Goal: Transaction & Acquisition: Purchase product/service

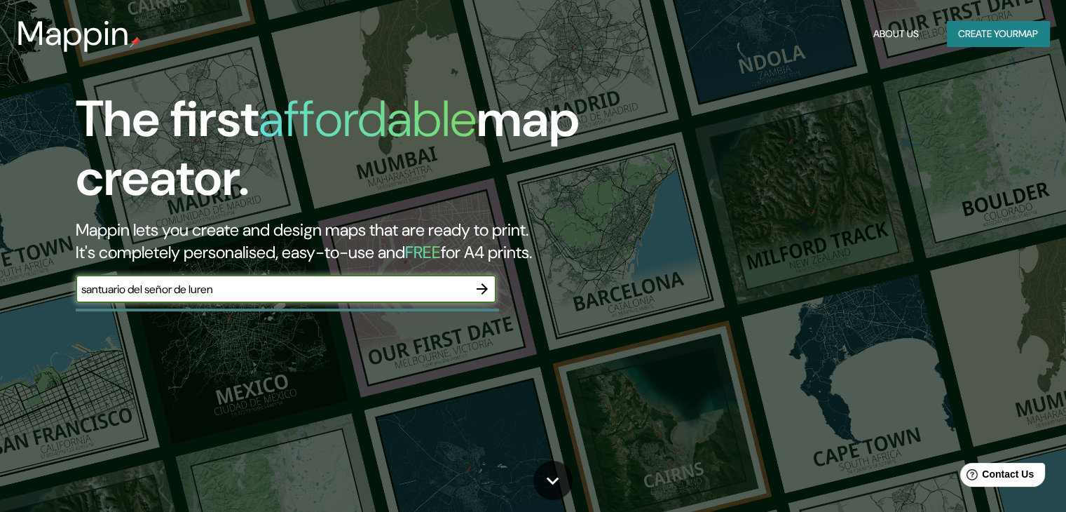
type input "santuario del señor de luren"
click at [391, 293] on input "santuario del señor de luren" at bounding box center [272, 289] width 392 height 16
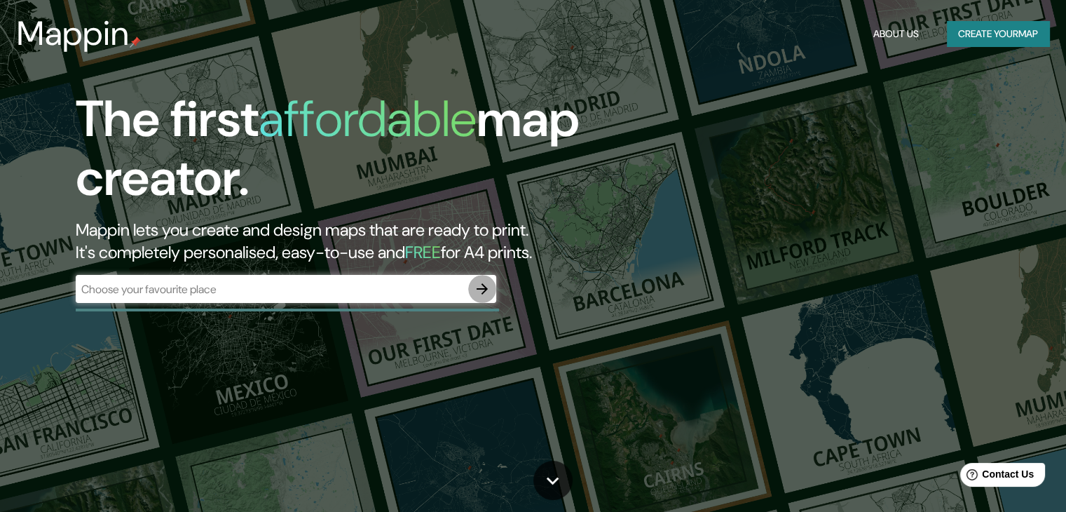
click at [479, 290] on icon "button" at bounding box center [482, 288] width 17 height 17
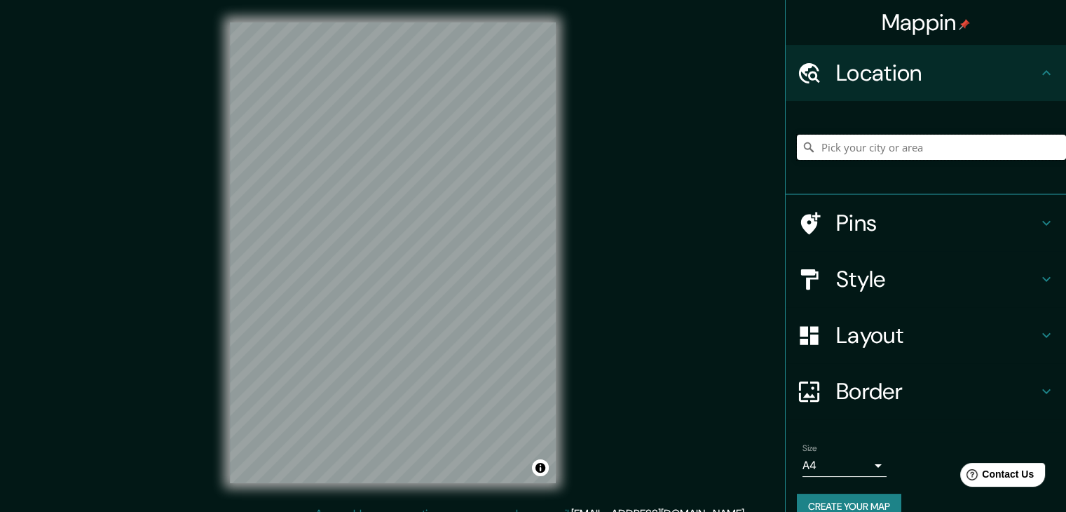
click at [845, 157] on input "Pick your city or area" at bounding box center [931, 147] width 269 height 25
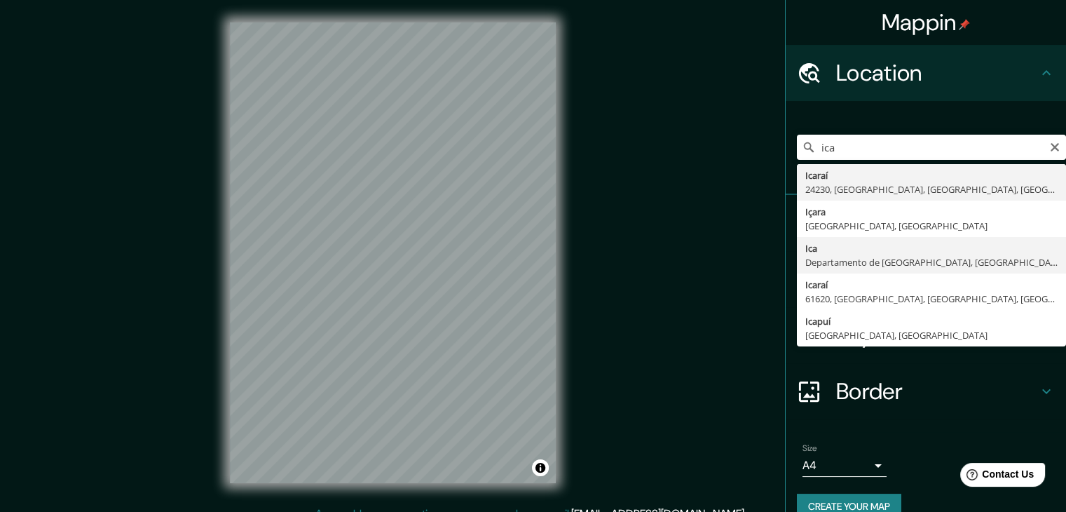
type input "Ica, Departamento de Ica, Perú"
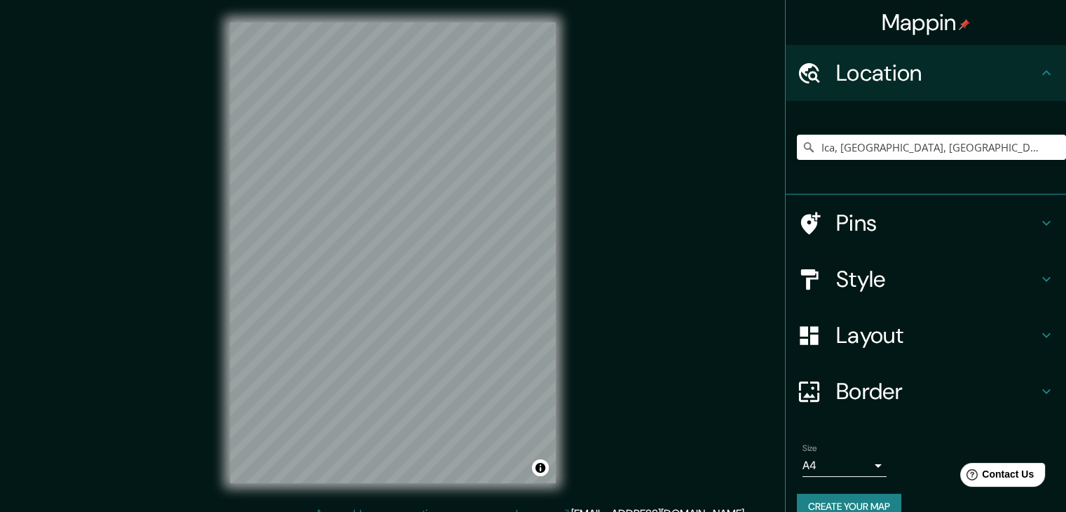
click at [840, 271] on h4 "Style" at bounding box center [937, 279] width 202 height 28
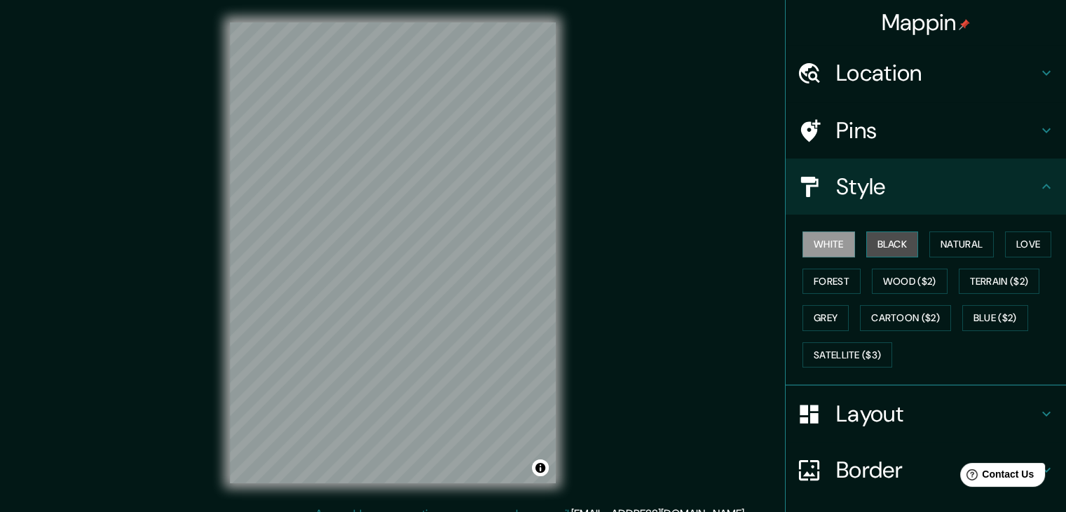
click at [881, 248] on button "Black" at bounding box center [892, 244] width 53 height 26
click at [808, 231] on button "White" at bounding box center [828, 244] width 53 height 26
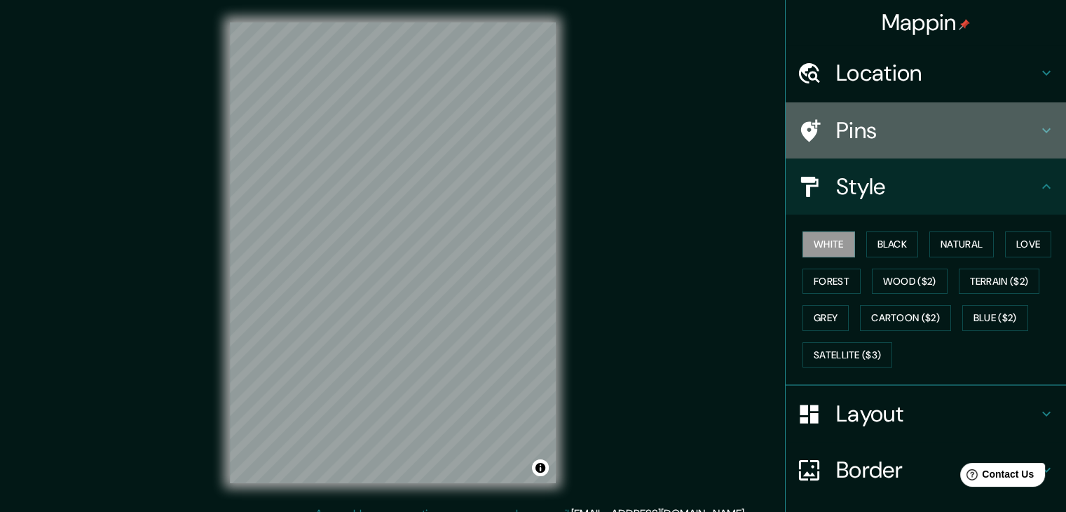
click at [844, 134] on h4 "Pins" at bounding box center [937, 130] width 202 height 28
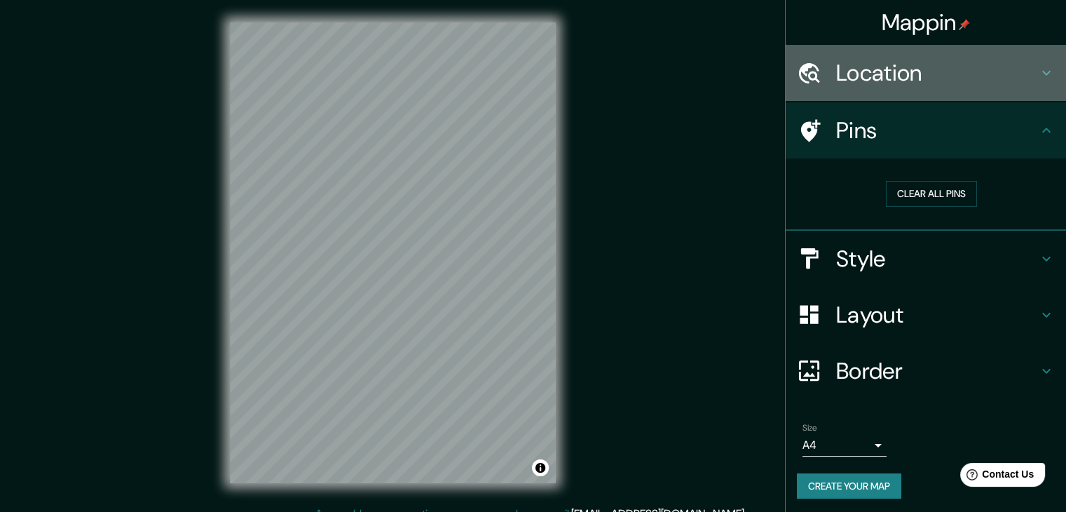
click at [894, 72] on h4 "Location" at bounding box center [937, 73] width 202 height 28
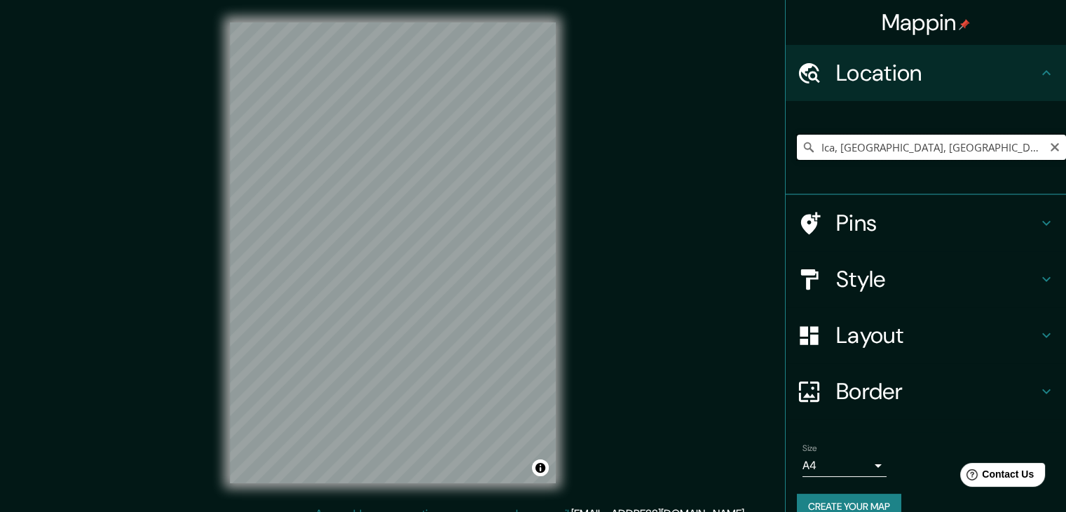
click at [870, 156] on input "Ica, [GEOGRAPHIC_DATA], [GEOGRAPHIC_DATA]" at bounding box center [931, 147] width 269 height 25
click at [858, 227] on h4 "Pins" at bounding box center [937, 223] width 202 height 28
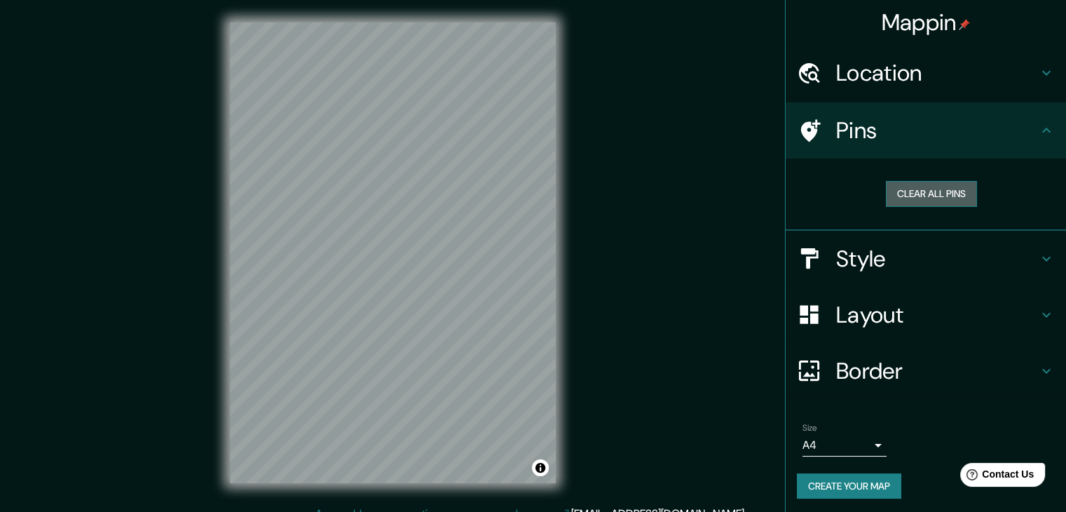
click at [910, 196] on button "Clear all pins" at bounding box center [931, 194] width 91 height 26
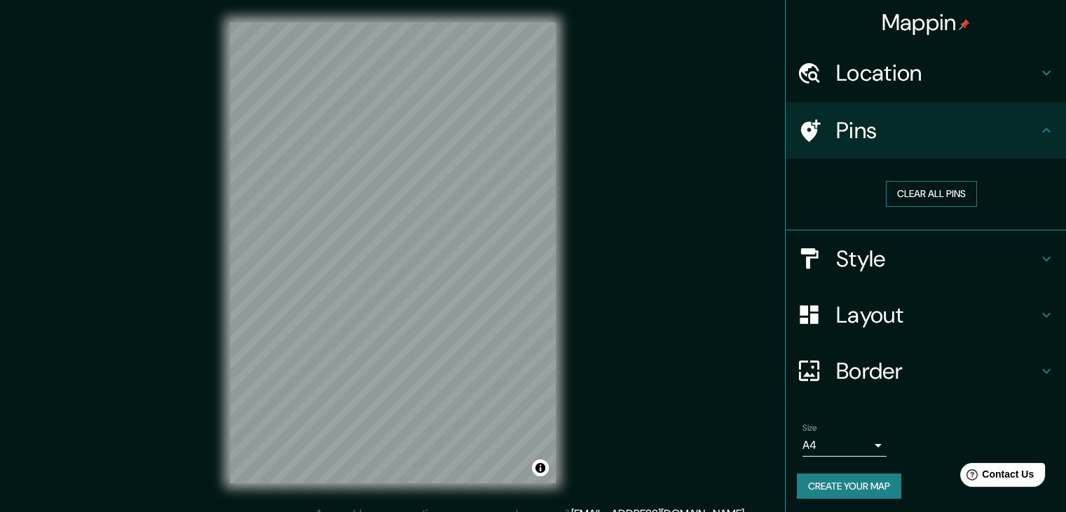
click at [910, 196] on button "Clear all pins" at bounding box center [931, 194] width 91 height 26
click at [664, 121] on div "Mappin Location Ica, Departamento de Ica, Perú Pins Clear all pins Style Layout…" at bounding box center [533, 264] width 1066 height 528
click at [950, 82] on h4 "Location" at bounding box center [937, 73] width 202 height 28
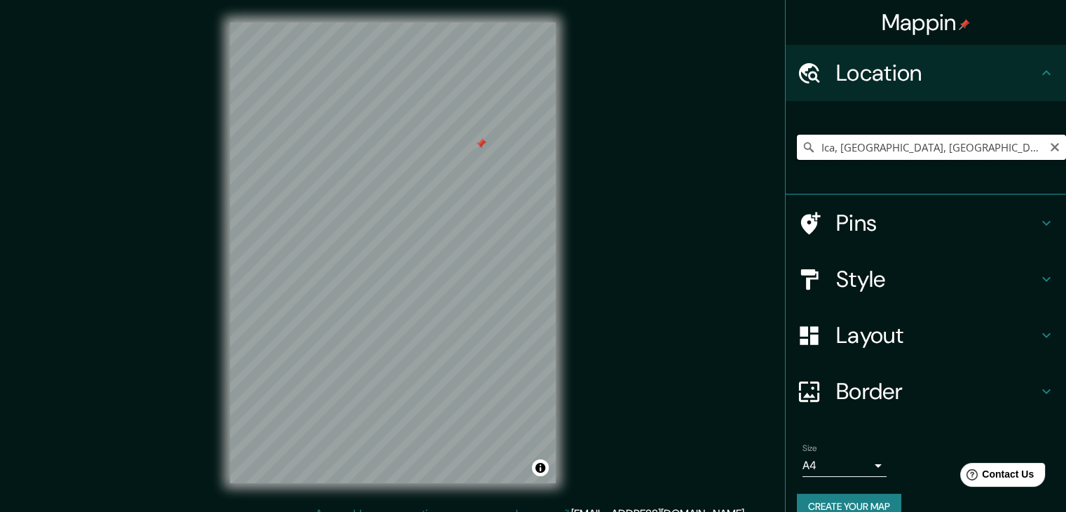
click at [932, 143] on input "Ica, [GEOGRAPHIC_DATA], [GEOGRAPHIC_DATA]" at bounding box center [931, 147] width 269 height 25
click at [1050, 149] on icon "Clear" at bounding box center [1054, 147] width 8 height 8
click at [1008, 151] on input "Pick your city or area" at bounding box center [931, 147] width 269 height 25
click at [834, 153] on input "Pick your city or area" at bounding box center [931, 147] width 269 height 25
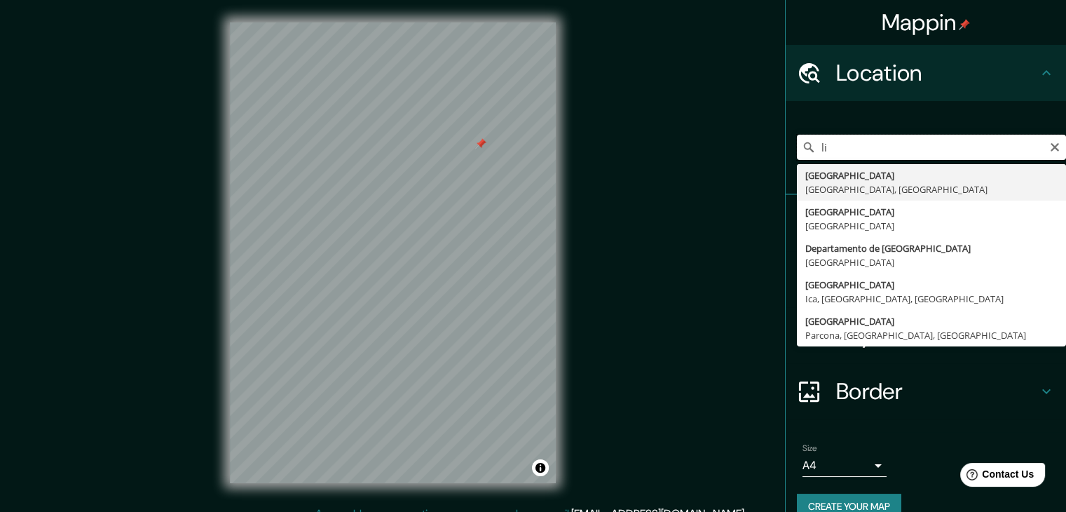
type input "l"
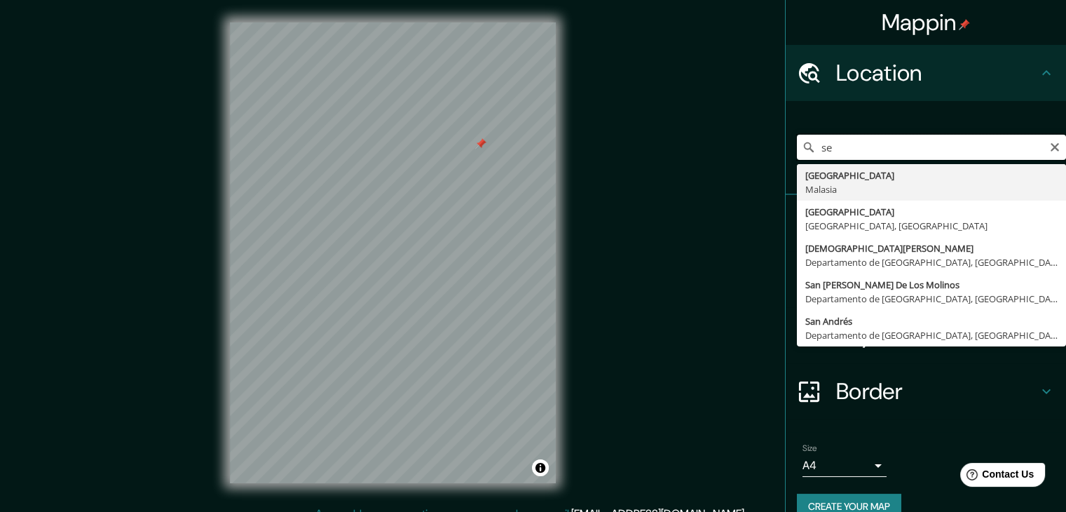
type input "s"
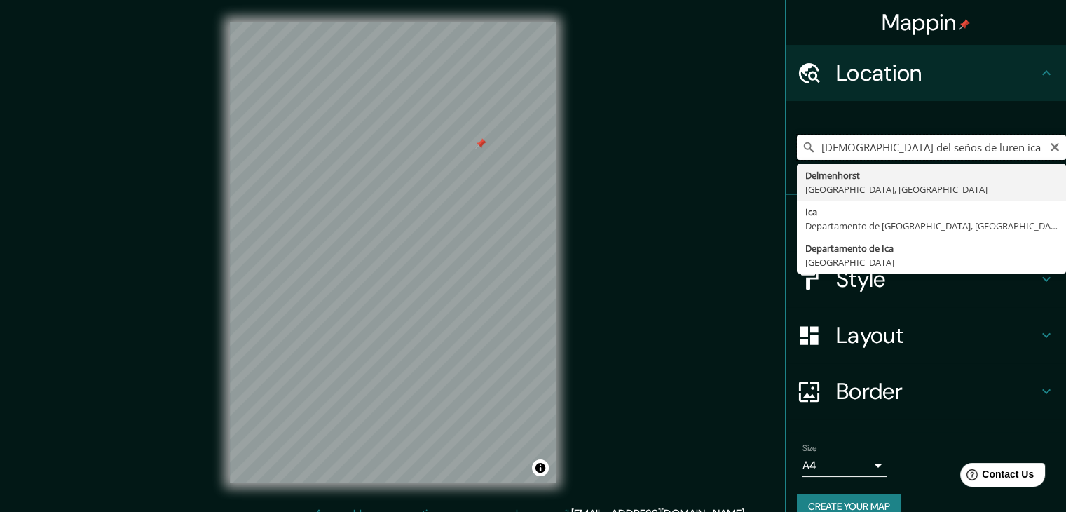
click at [834, 153] on input "iglesia del seños de luren ica" at bounding box center [931, 147] width 269 height 25
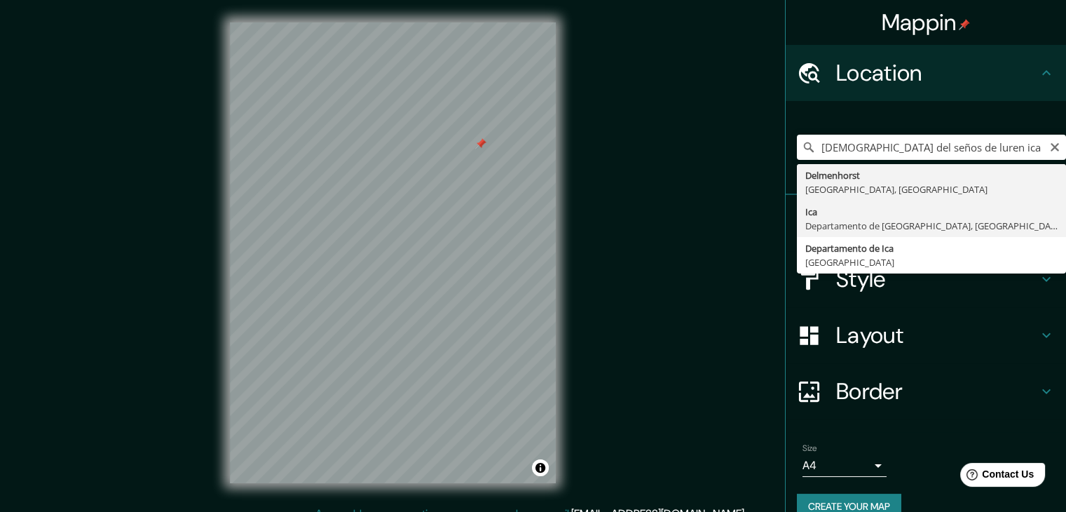
type input "Ica, [GEOGRAPHIC_DATA], [GEOGRAPHIC_DATA]"
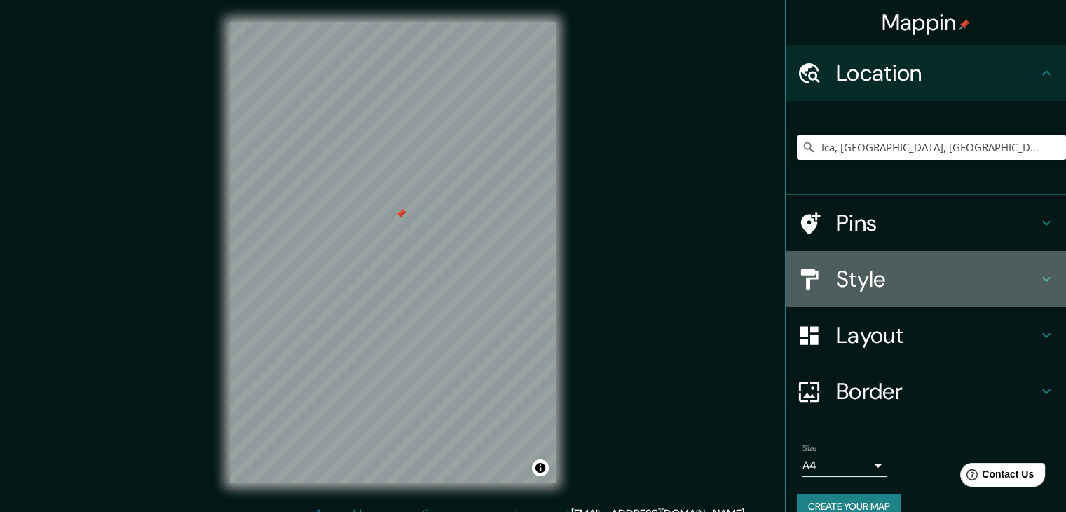
click at [880, 282] on h4 "Style" at bounding box center [937, 279] width 202 height 28
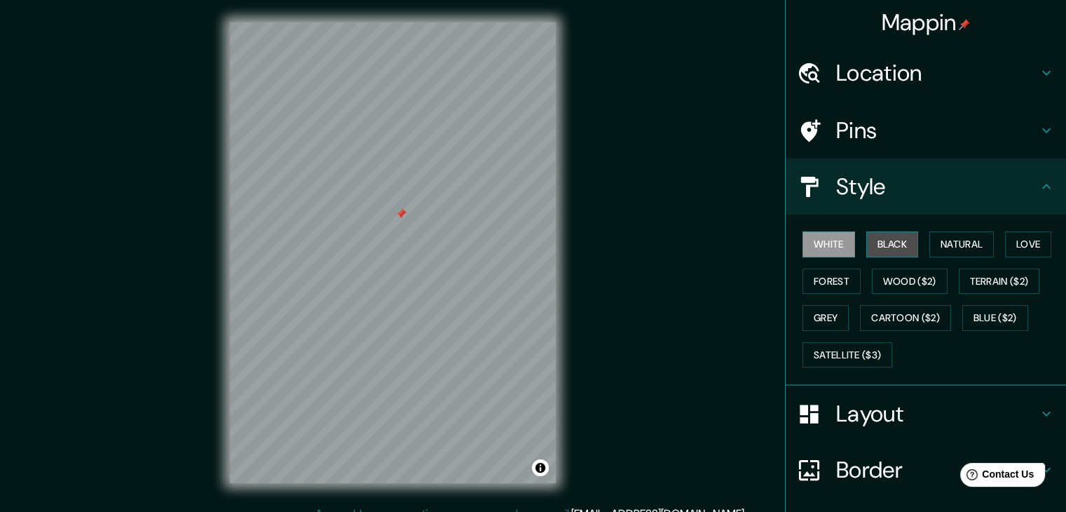
click at [883, 252] on button "Black" at bounding box center [892, 244] width 53 height 26
click at [631, 320] on div "Mappin Location Ica, Departamento de Ica, Perú Pins Style White Black Natural L…" at bounding box center [533, 264] width 1066 height 528
drag, startPoint x: 557, startPoint y: 306, endPoint x: 720, endPoint y: 321, distance: 163.3
click at [650, 107] on div "Mappin Location Ica, Departamento de Ica, Perú Pins Style White Black Natural L…" at bounding box center [533, 264] width 1066 height 528
click at [805, 139] on icon at bounding box center [809, 130] width 25 height 25
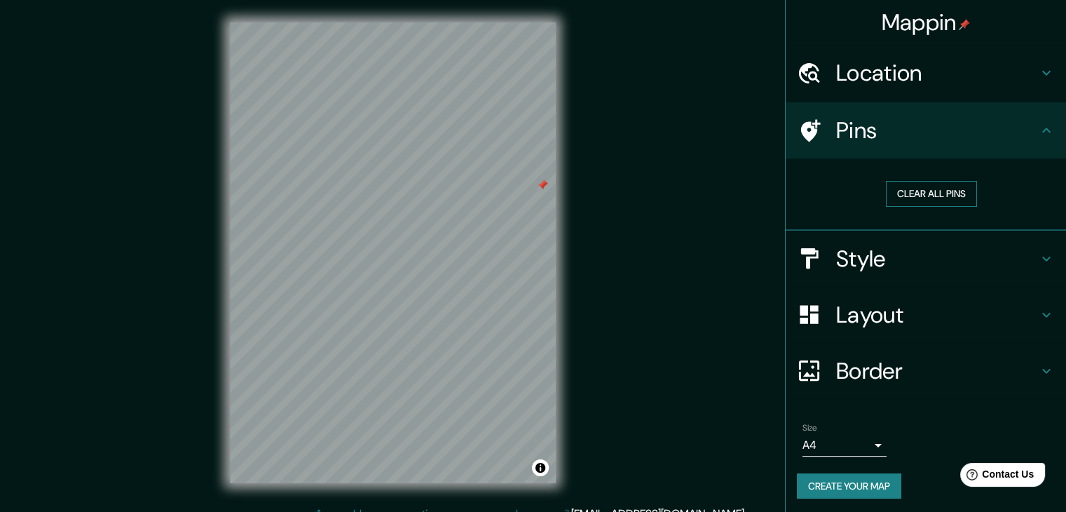
click at [908, 196] on button "Clear all pins" at bounding box center [931, 194] width 91 height 26
click at [500, 187] on div at bounding box center [501, 184] width 11 height 11
click at [479, 187] on div at bounding box center [478, 186] width 11 height 11
click at [472, 186] on div at bounding box center [473, 182] width 11 height 11
click at [472, 182] on div at bounding box center [471, 179] width 11 height 11
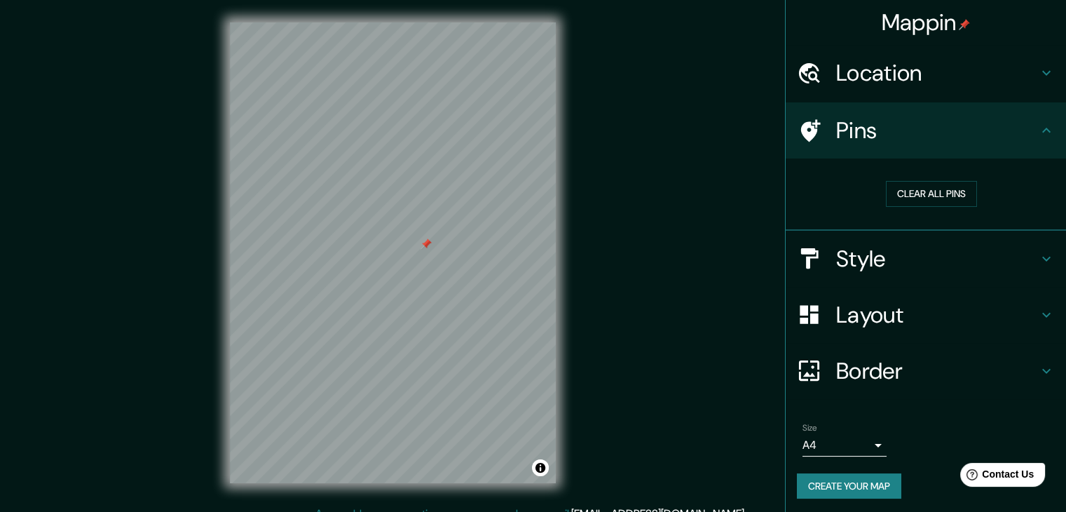
drag, startPoint x: 924, startPoint y: 313, endPoint x: 938, endPoint y: 322, distance: 17.3
drag, startPoint x: 938, startPoint y: 322, endPoint x: 877, endPoint y: 477, distance: 167.4
click at [880, 480] on button "Create your map" at bounding box center [849, 486] width 104 height 26
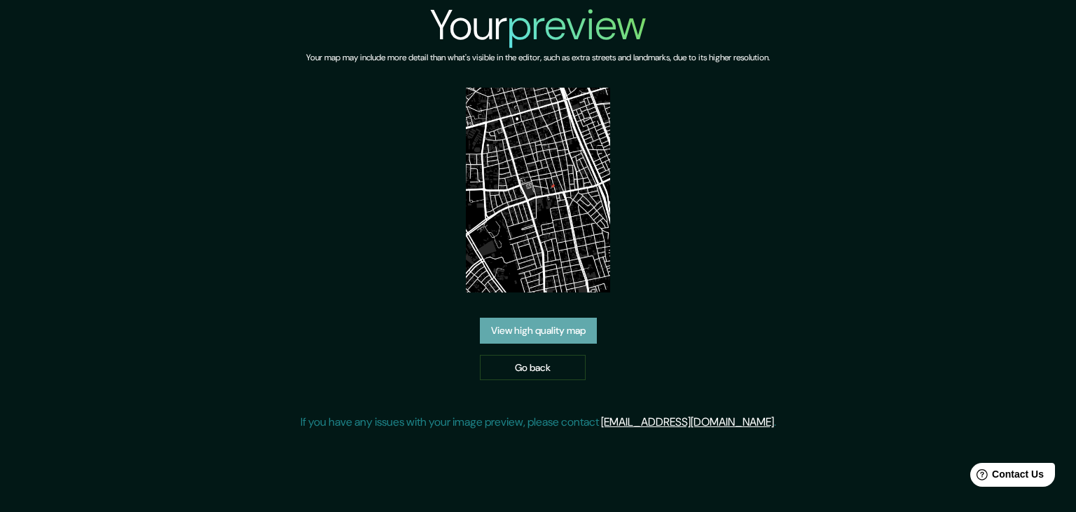
click at [533, 338] on link "View high quality map" at bounding box center [538, 330] width 117 height 26
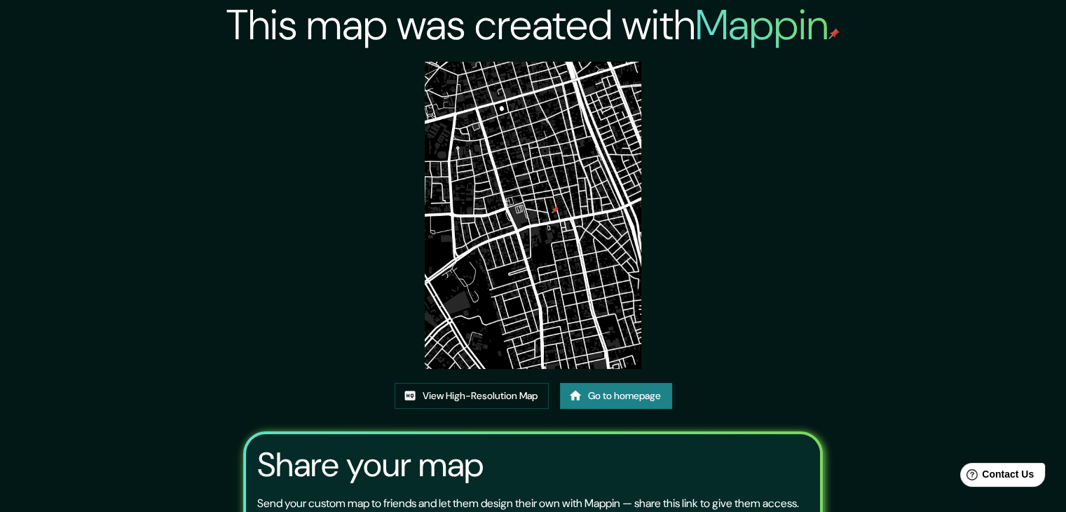
click at [620, 396] on link "Go to homepage" at bounding box center [616, 396] width 112 height 26
click at [485, 399] on link "View High-Resolution Map" at bounding box center [472, 396] width 154 height 26
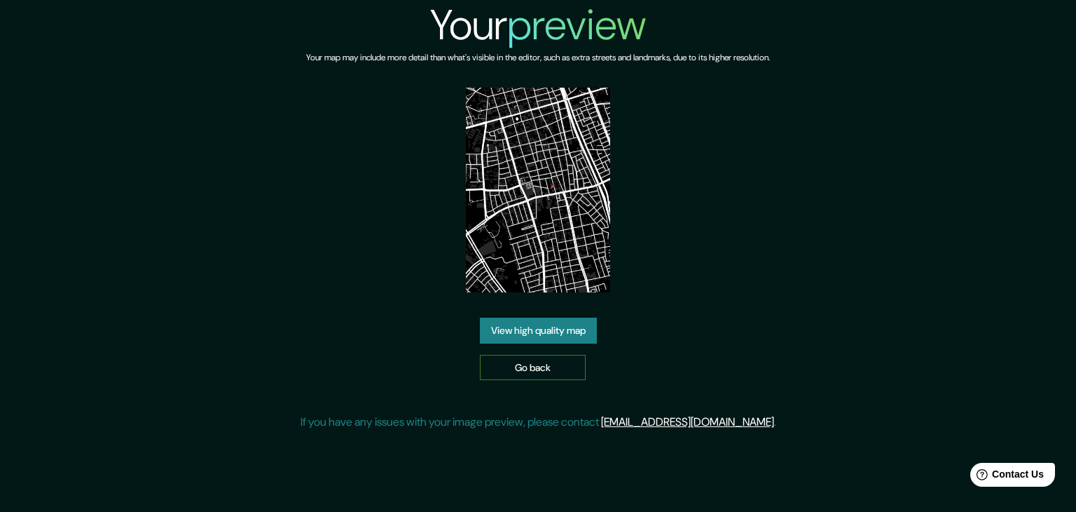
click at [540, 360] on link "Go back" at bounding box center [533, 368] width 106 height 26
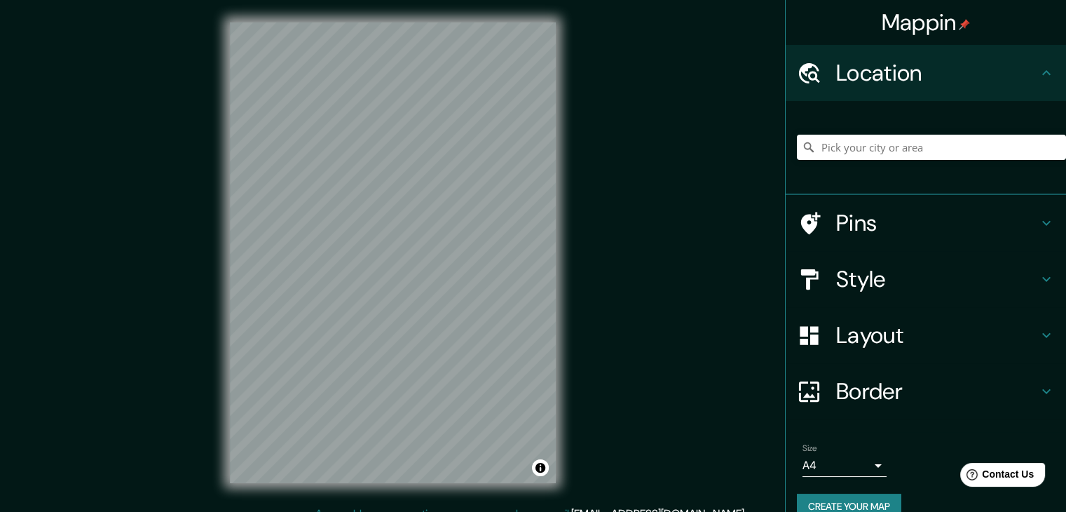
click at [89, 440] on div "Mappin Location Pins Style Layout Border Choose a border. Hint : you can make l…" at bounding box center [533, 264] width 1066 height 528
click at [880, 141] on input "Pick your city or area" at bounding box center [931, 147] width 269 height 25
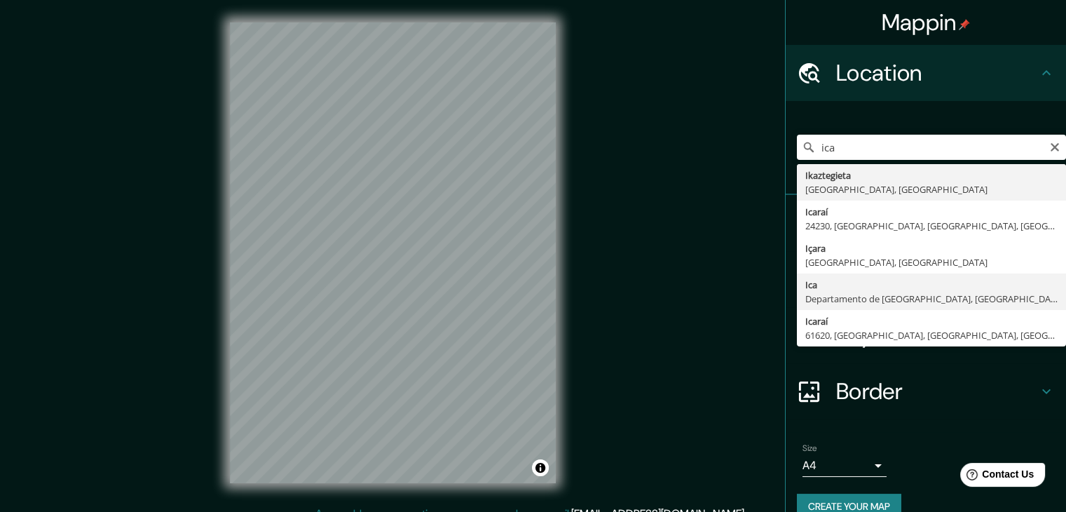
type input "Ica, [GEOGRAPHIC_DATA], [GEOGRAPHIC_DATA]"
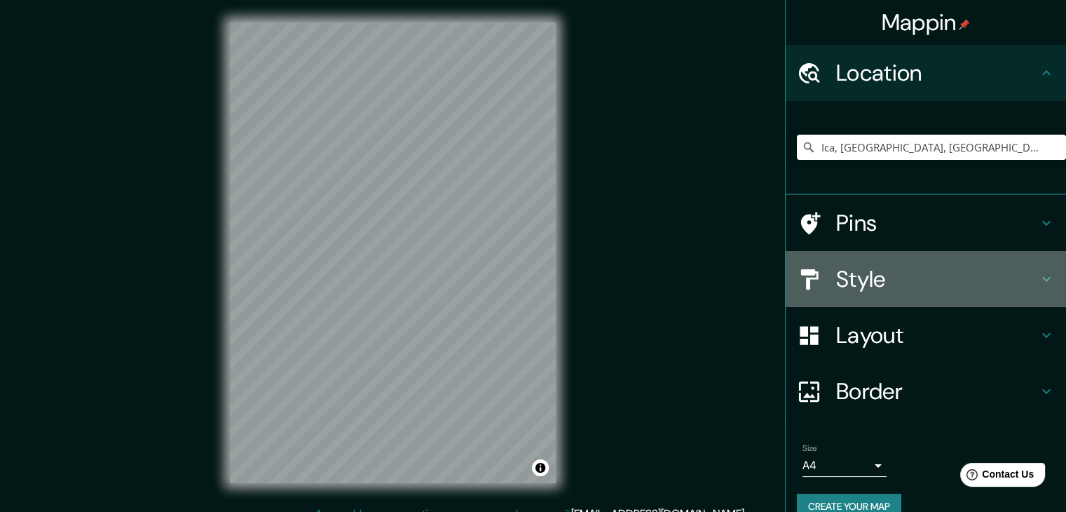
click at [866, 284] on h4 "Style" at bounding box center [937, 279] width 202 height 28
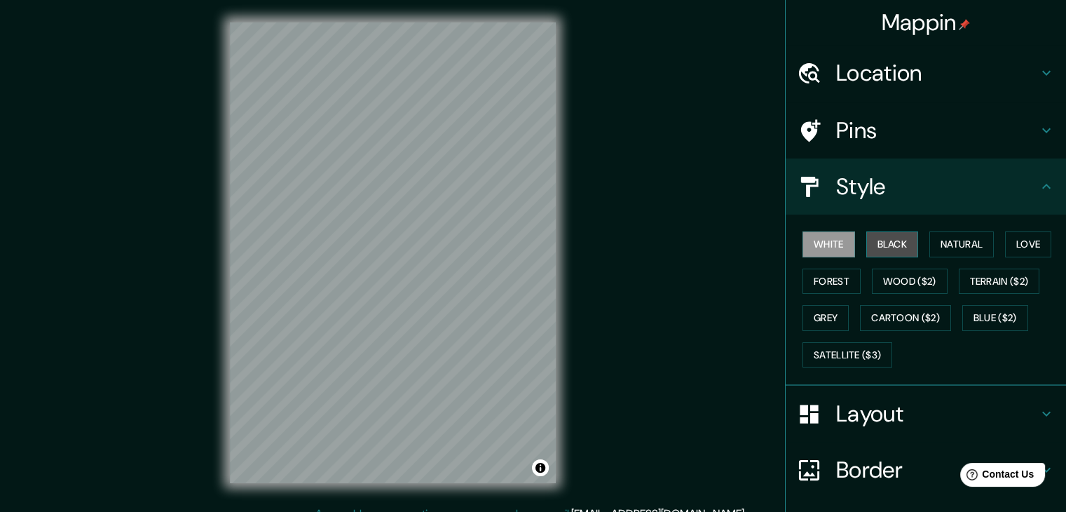
click at [875, 245] on button "Black" at bounding box center [892, 244] width 53 height 26
click at [824, 245] on button "White" at bounding box center [828, 244] width 53 height 26
click at [878, 246] on button "Black" at bounding box center [892, 244] width 53 height 26
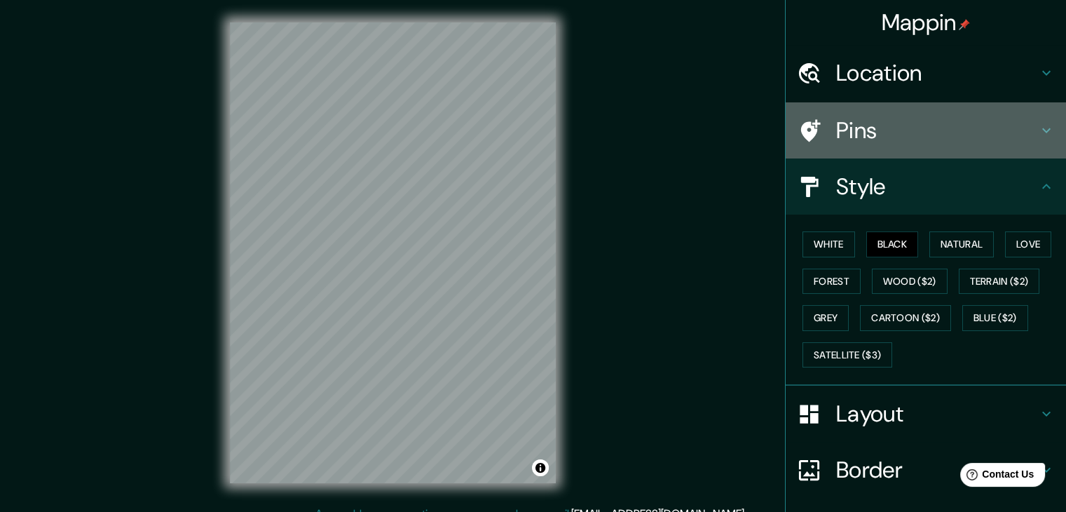
click at [862, 130] on h4 "Pins" at bounding box center [937, 130] width 202 height 28
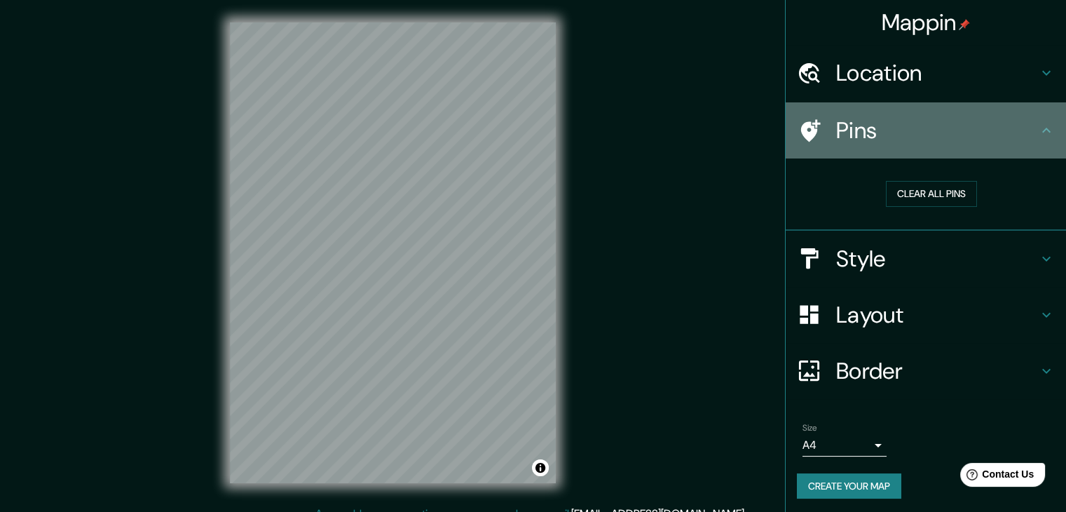
click at [841, 130] on h4 "Pins" at bounding box center [937, 130] width 202 height 28
click at [844, 136] on h4 "Pins" at bounding box center [937, 130] width 202 height 28
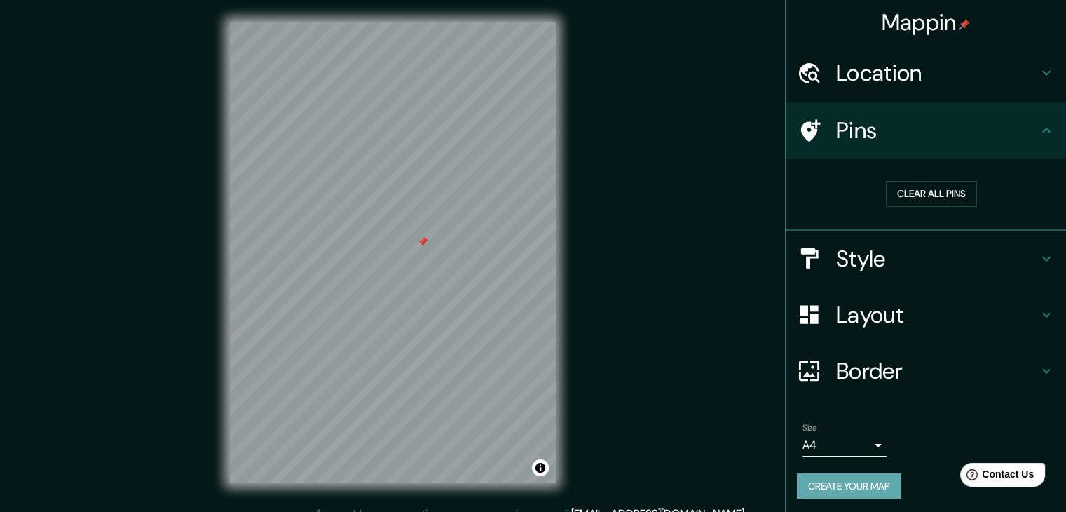
click at [837, 488] on button "Create your map" at bounding box center [849, 486] width 104 height 26
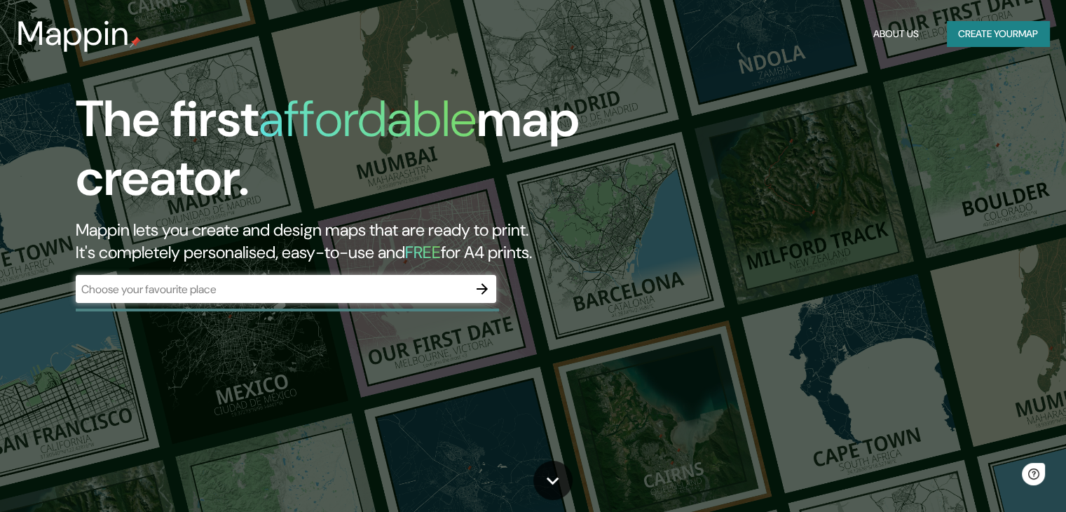
click at [406, 304] on div "​" at bounding box center [286, 290] width 420 height 31
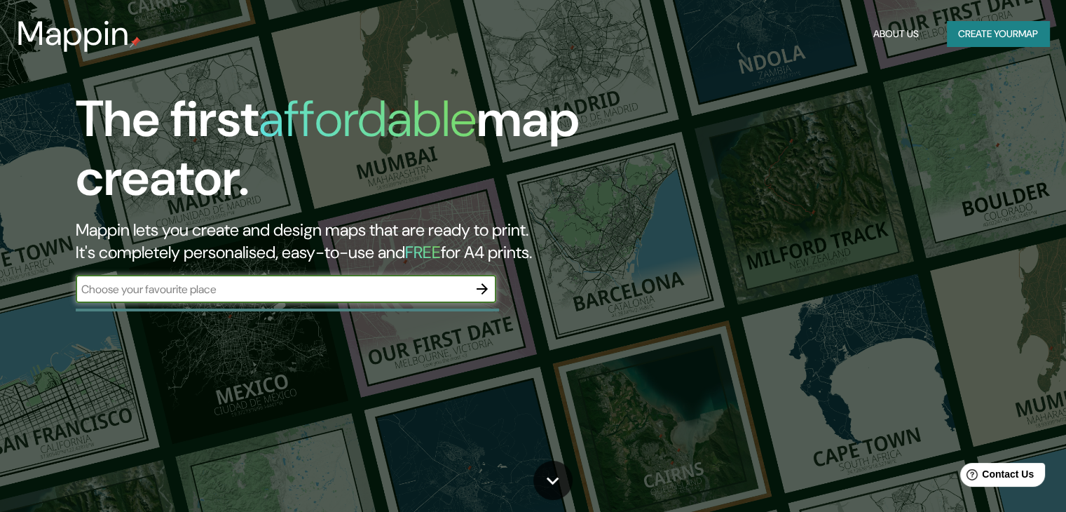
click at [409, 295] on input "text" at bounding box center [272, 289] width 392 height 16
click at [479, 295] on icon "button" at bounding box center [482, 288] width 17 height 17
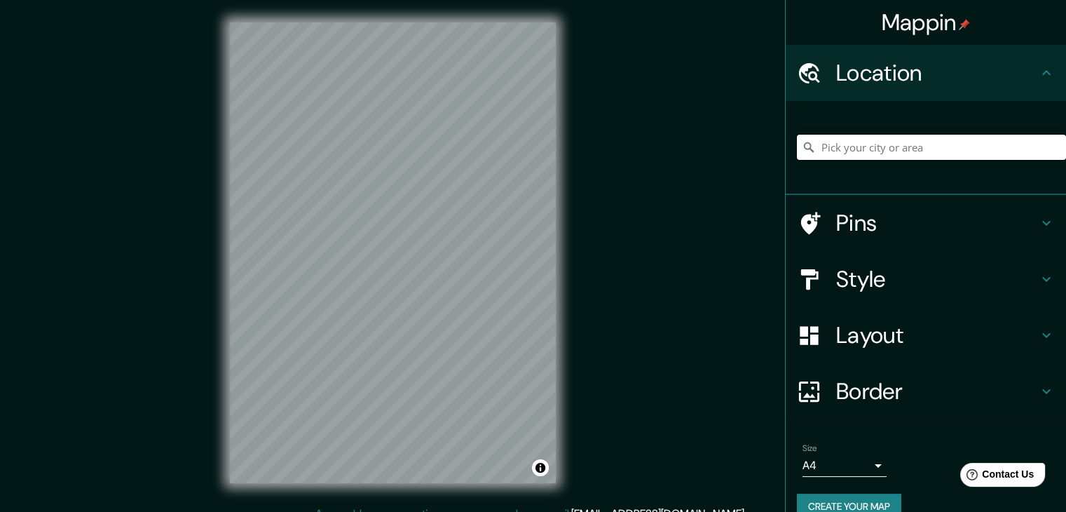
click at [849, 147] on input "Pick your city or area" at bounding box center [931, 147] width 269 height 25
click at [849, 148] on input "Pick your city or area" at bounding box center [931, 147] width 269 height 25
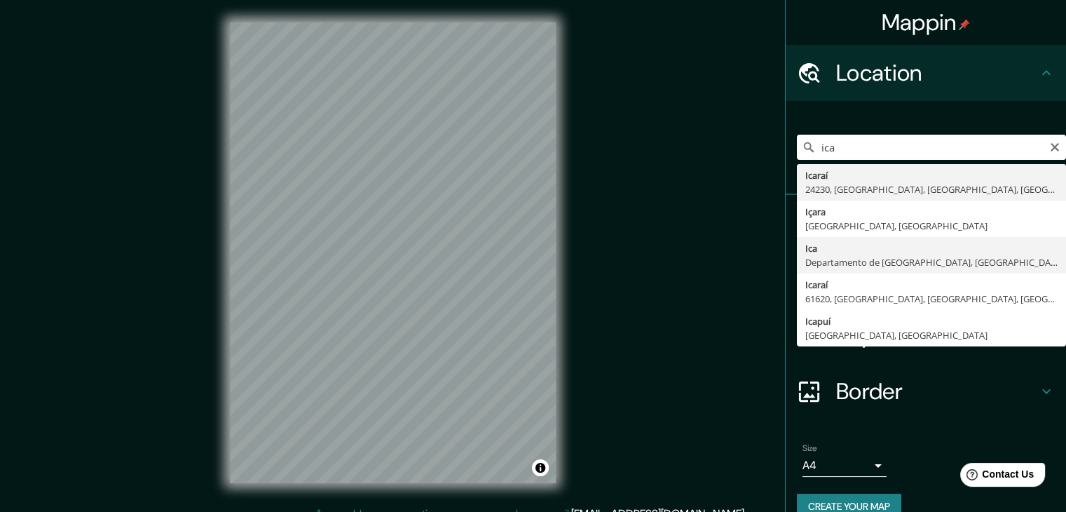
type input "Ica, [GEOGRAPHIC_DATA], [GEOGRAPHIC_DATA]"
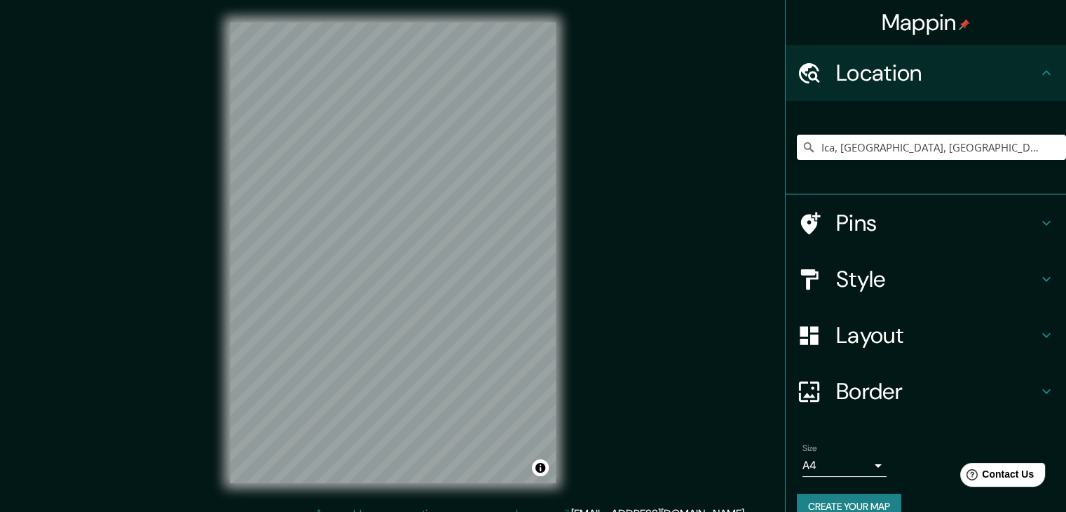
click at [809, 230] on icon at bounding box center [809, 223] width 25 height 25
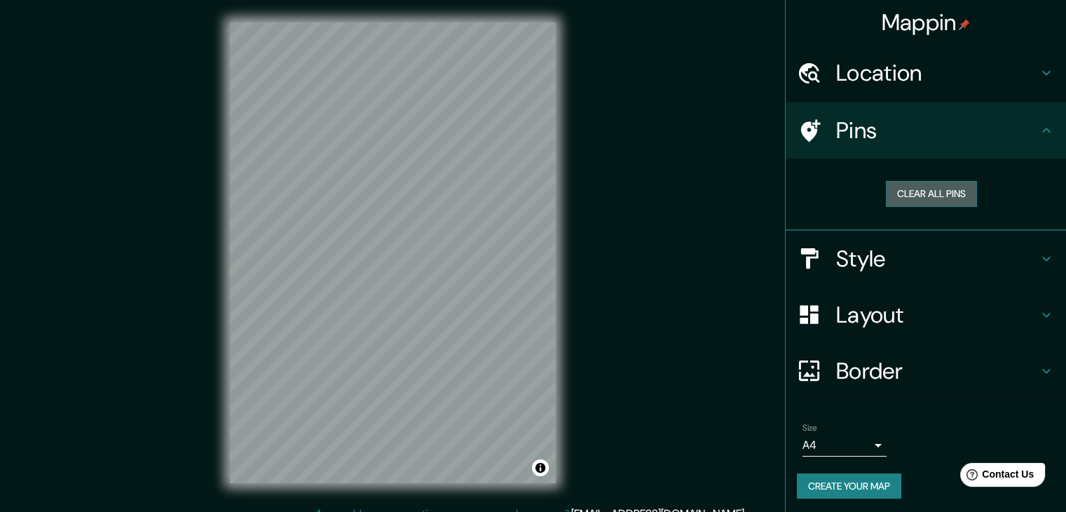
click at [912, 194] on button "Clear all pins" at bounding box center [931, 194] width 91 height 26
click at [836, 271] on h4 "Style" at bounding box center [937, 259] width 202 height 28
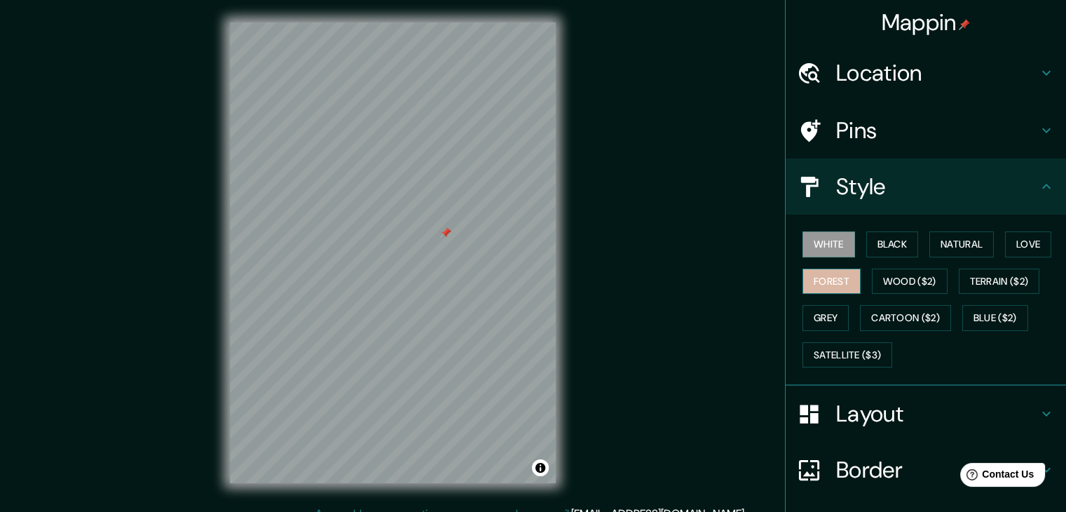
click at [835, 277] on button "Forest" at bounding box center [831, 281] width 58 height 26
click at [877, 242] on button "Black" at bounding box center [892, 244] width 53 height 26
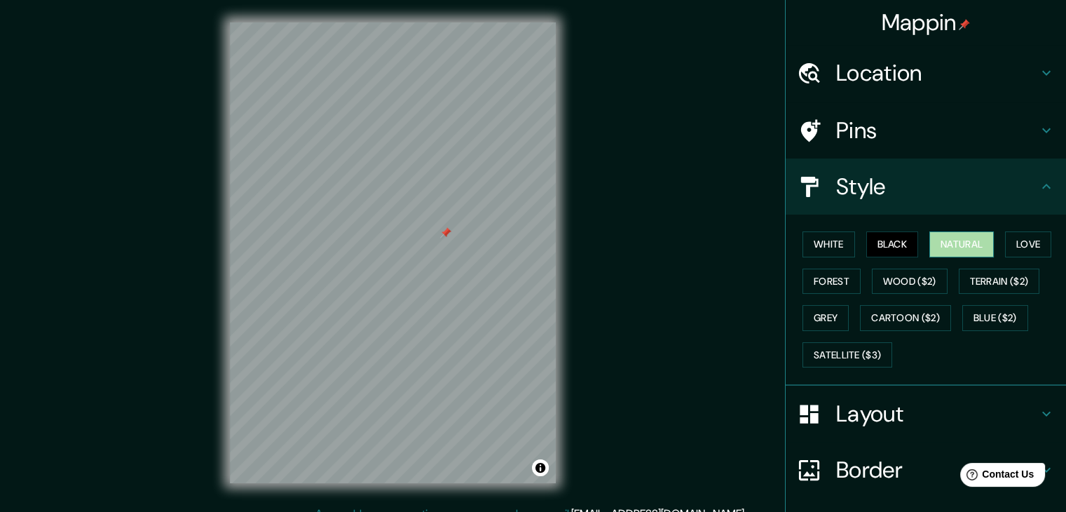
click at [940, 242] on button "Natural" at bounding box center [961, 244] width 64 height 26
click at [1011, 241] on button "Love" at bounding box center [1028, 244] width 46 height 26
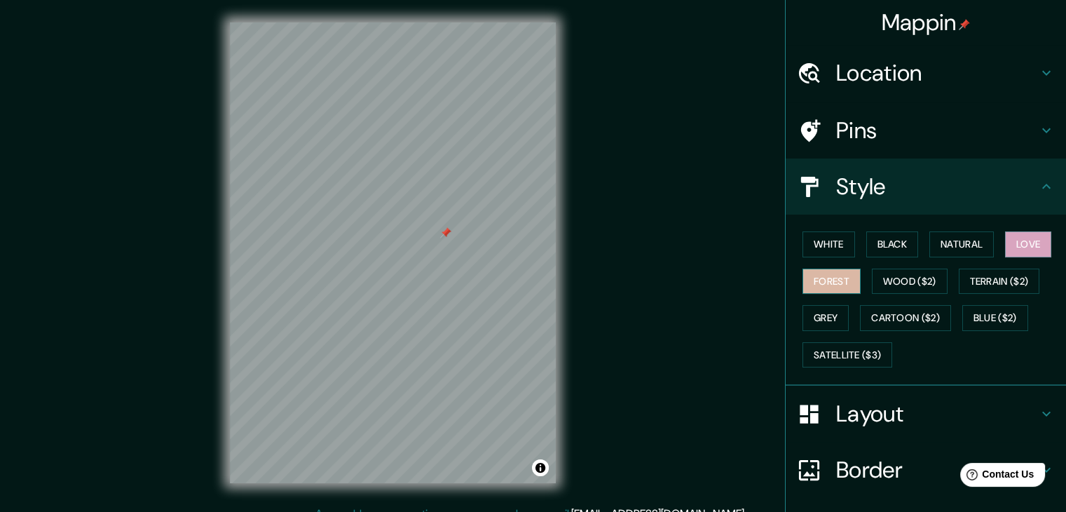
click at [838, 281] on button "Forest" at bounding box center [831, 281] width 58 height 26
click at [872, 284] on button "Wood ($2)" at bounding box center [910, 281] width 76 height 26
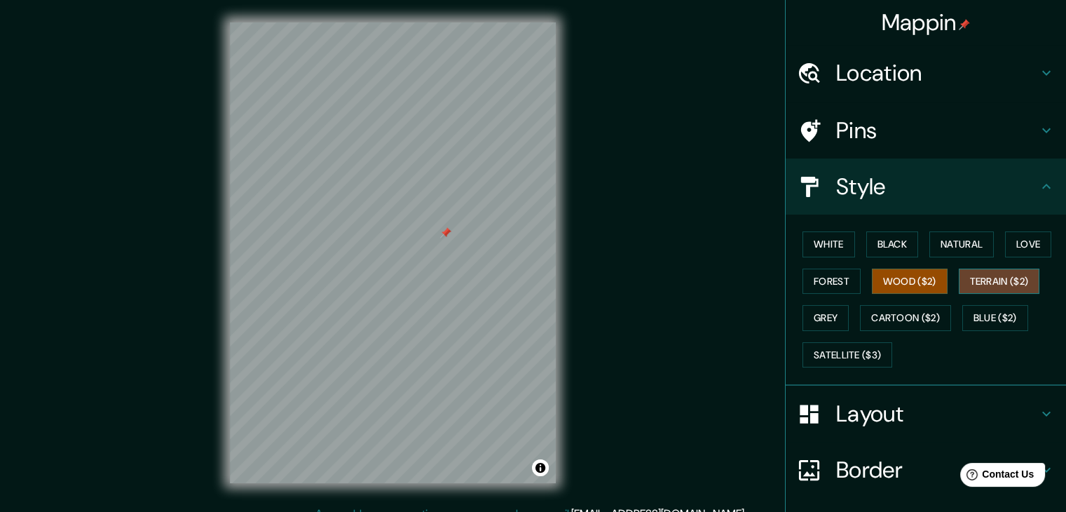
click at [975, 276] on button "Terrain ($2)" at bounding box center [999, 281] width 81 height 26
click at [809, 317] on button "Grey" at bounding box center [825, 318] width 46 height 26
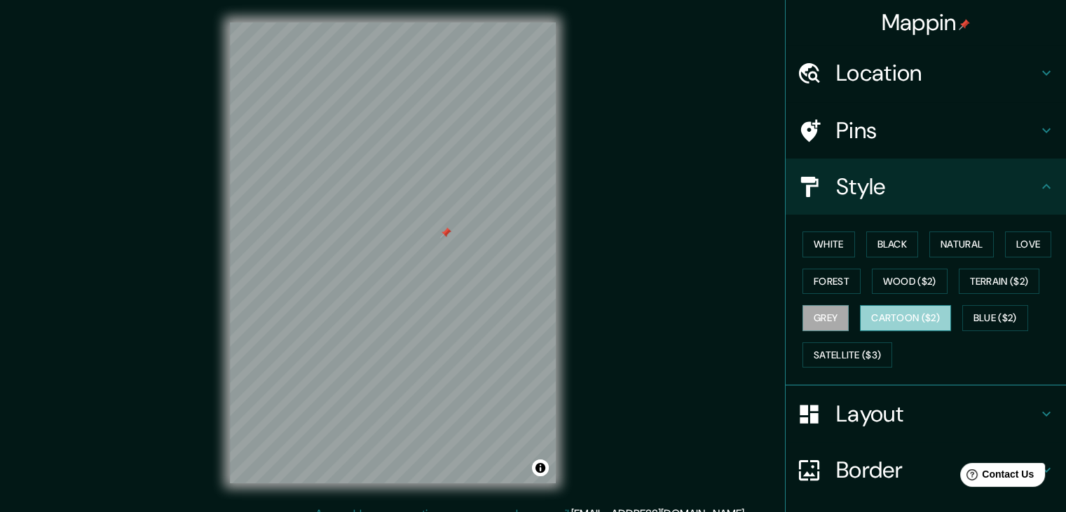
click at [939, 313] on button "Cartoon ($2)" at bounding box center [905, 318] width 91 height 26
click at [997, 312] on button "Blue ($2)" at bounding box center [995, 318] width 66 height 26
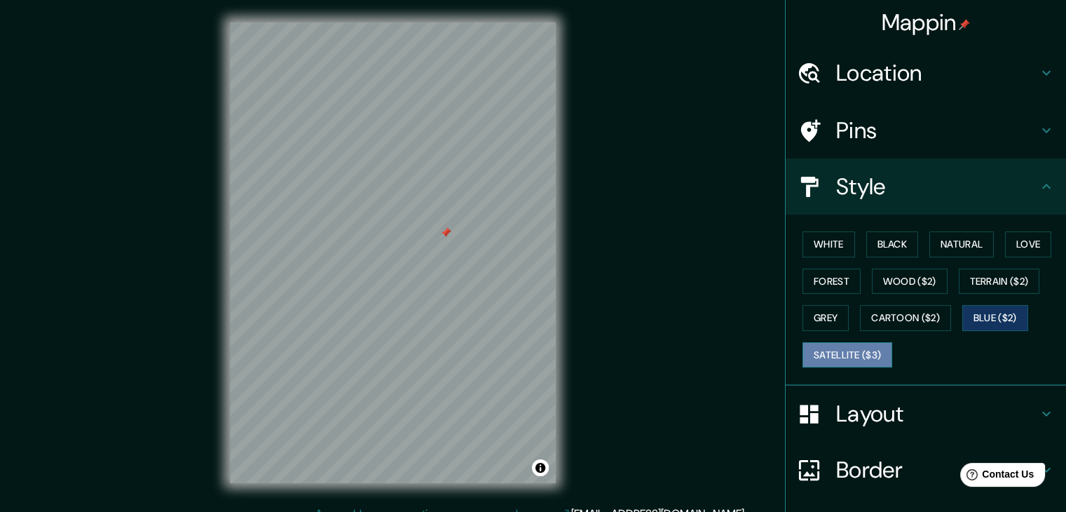
click at [856, 352] on button "Satellite ($3)" at bounding box center [847, 355] width 90 height 26
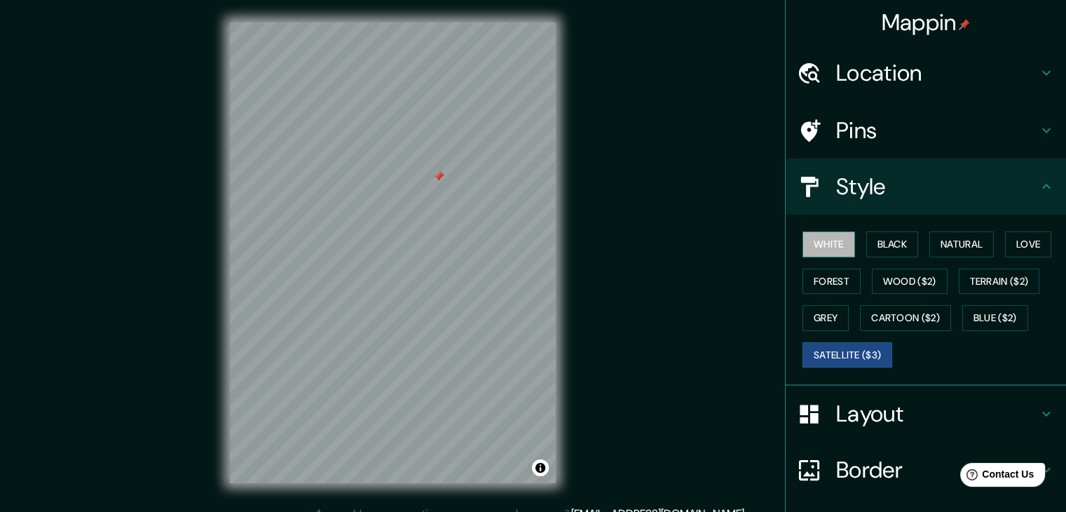
click at [817, 247] on button "White" at bounding box center [828, 244] width 53 height 26
click at [881, 235] on button "Black" at bounding box center [892, 244] width 53 height 26
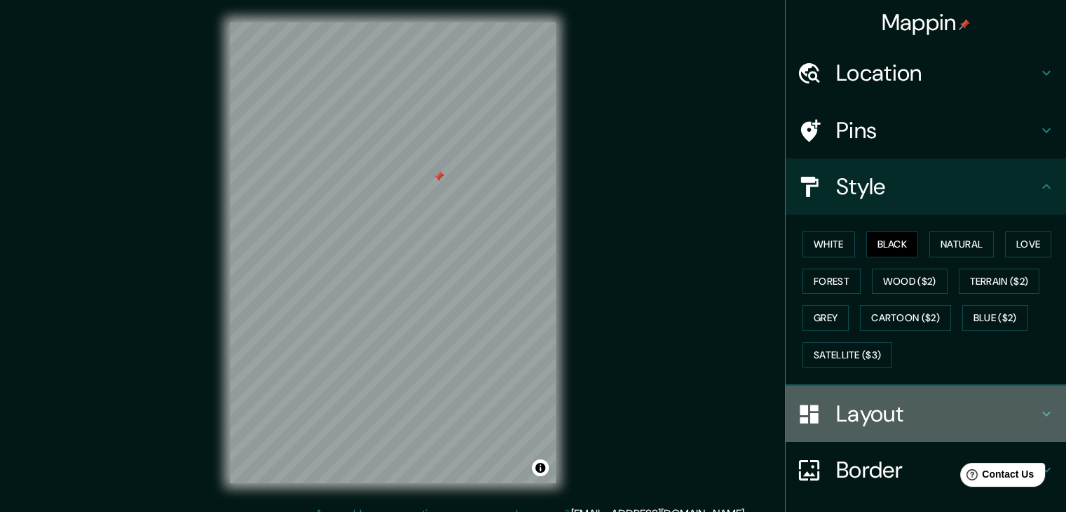
click at [966, 409] on h4 "Layout" at bounding box center [937, 413] width 202 height 28
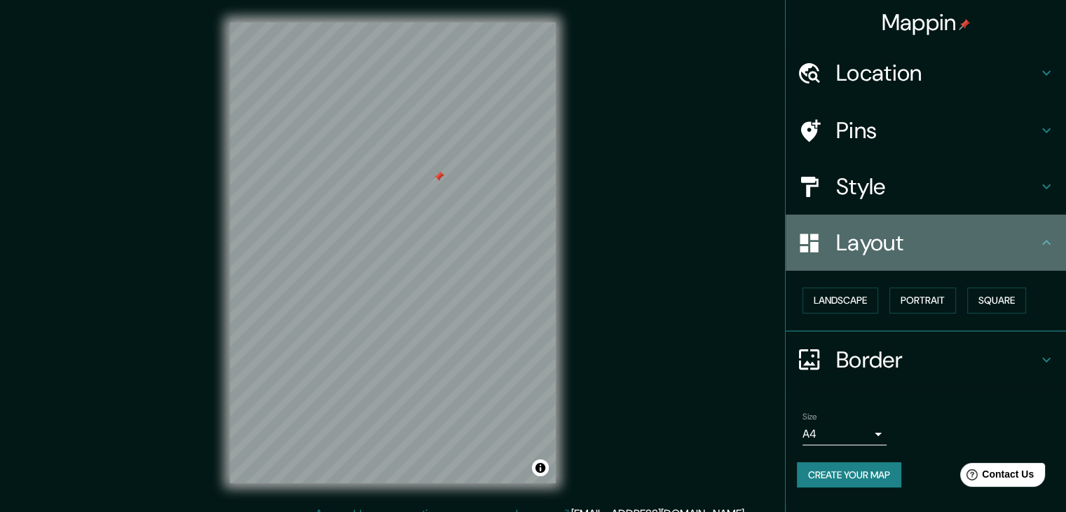
click at [977, 259] on div "Layout" at bounding box center [926, 242] width 280 height 56
click at [1039, 259] on div "Layout" at bounding box center [926, 242] width 280 height 56
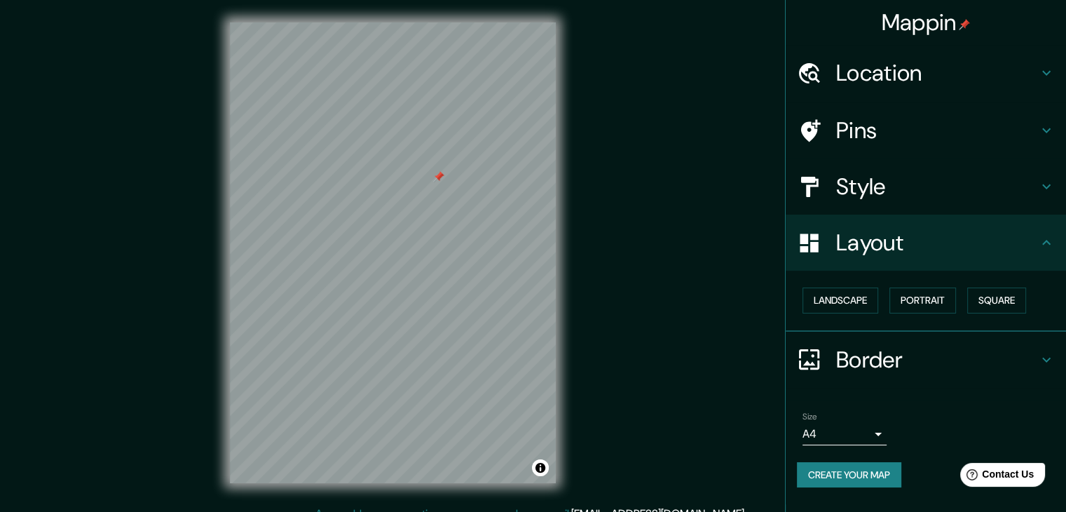
drag, startPoint x: 1039, startPoint y: 259, endPoint x: 1049, endPoint y: 259, distance: 9.8
click at [1049, 259] on div "Layout" at bounding box center [926, 242] width 280 height 56
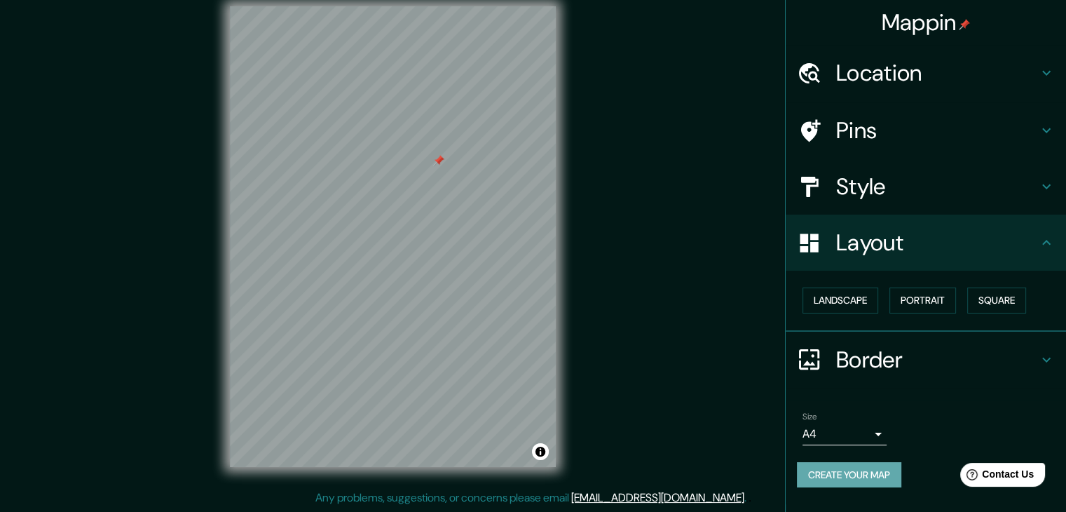
click at [870, 483] on button "Create your map" at bounding box center [849, 475] width 104 height 26
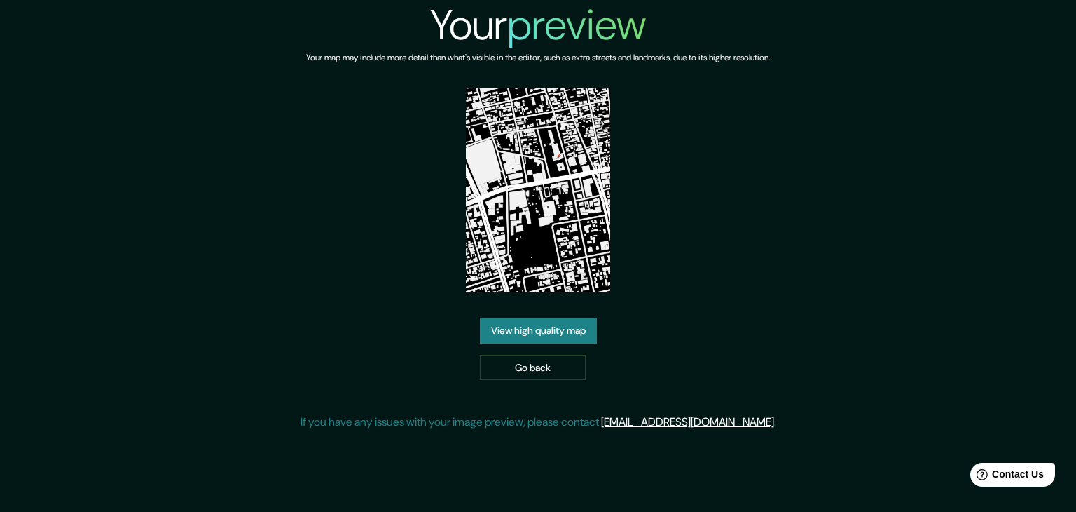
click at [538, 382] on div "Your preview Your map may include more detail than what's visible in the editor…" at bounding box center [539, 221] width 476 height 442
click at [538, 378] on link "Go back" at bounding box center [533, 368] width 106 height 26
click at [585, 336] on link "View high quality map" at bounding box center [538, 330] width 117 height 26
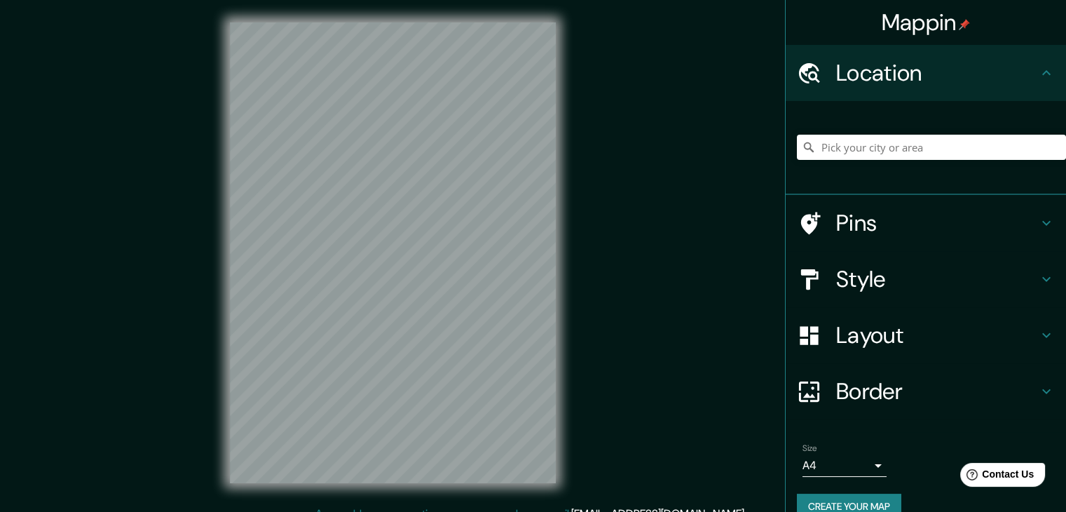
scroll to position [16, 0]
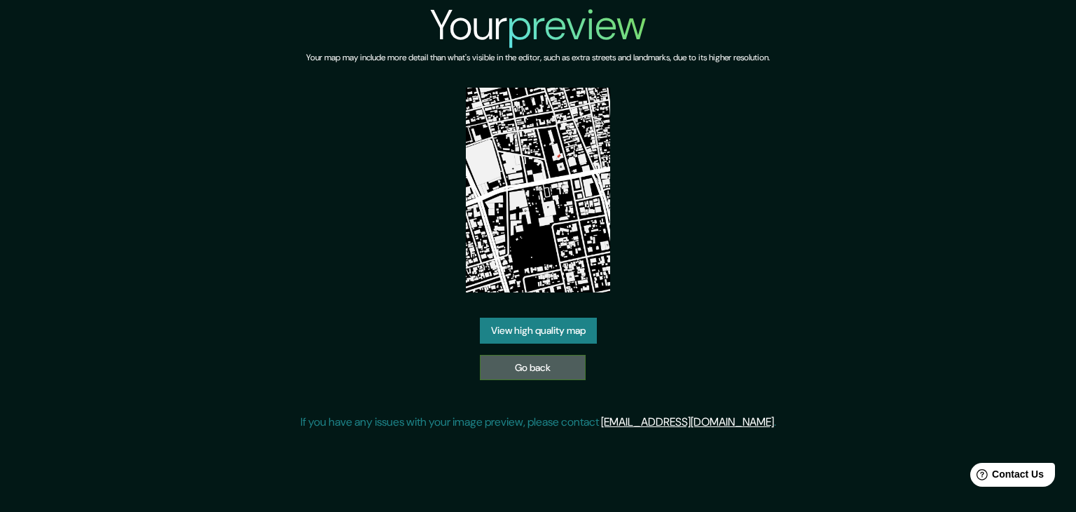
click at [532, 370] on link "Go back" at bounding box center [533, 368] width 106 height 26
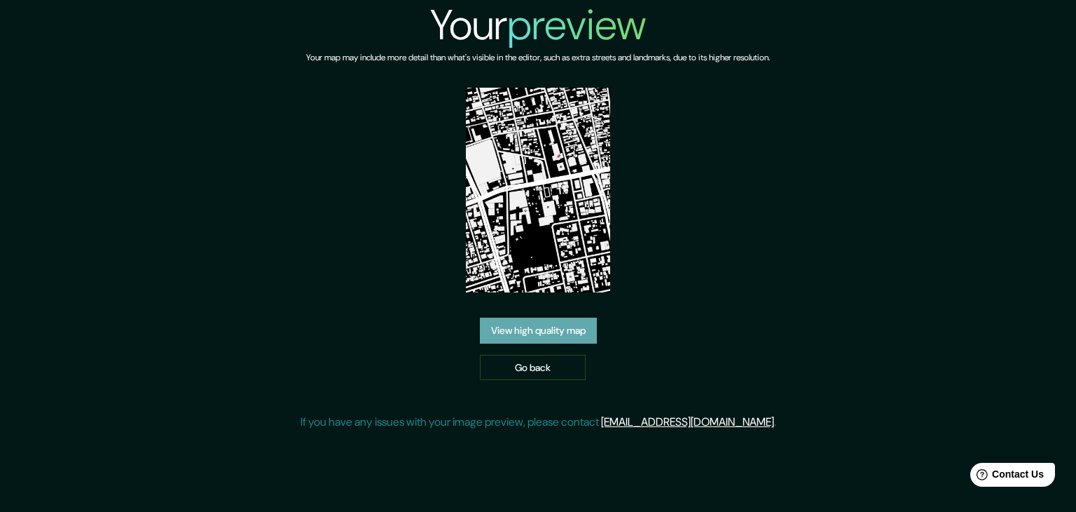
click at [541, 337] on link "View high quality map" at bounding box center [538, 330] width 117 height 26
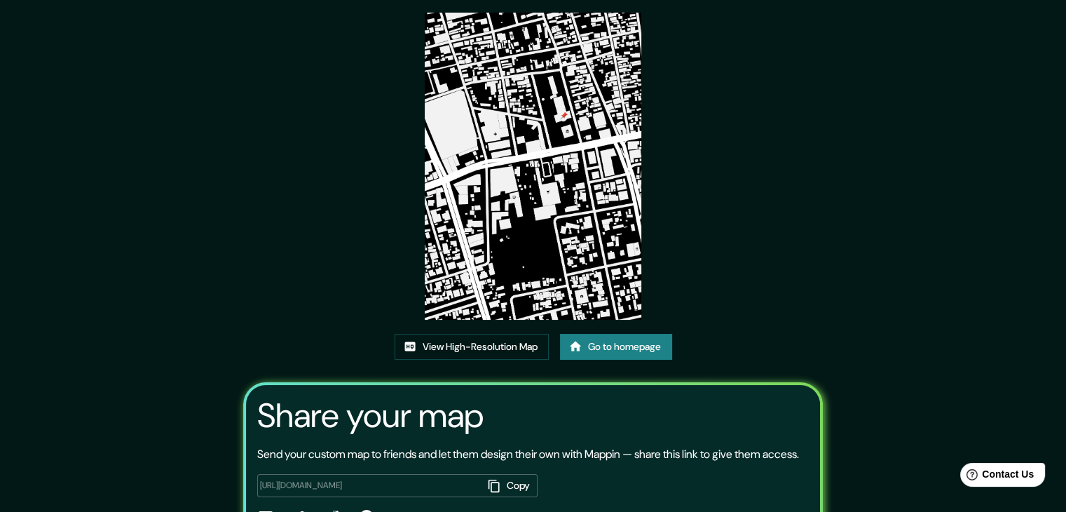
scroll to position [146, 0]
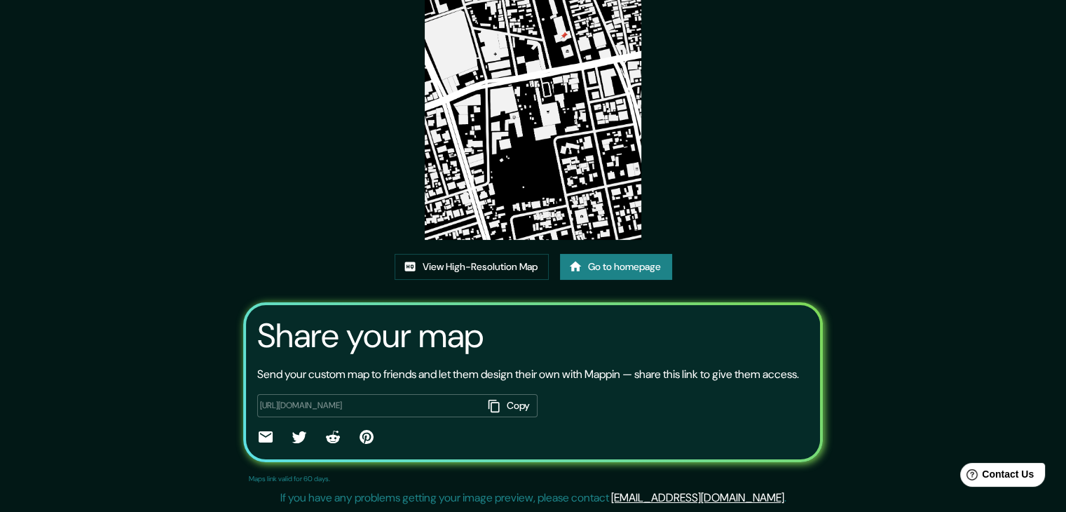
click at [329, 442] on icon at bounding box center [333, 436] width 14 height 13
click at [602, 254] on link "Go to homepage" at bounding box center [616, 267] width 112 height 26
click at [443, 254] on link "View High-Resolution Map" at bounding box center [472, 267] width 154 height 26
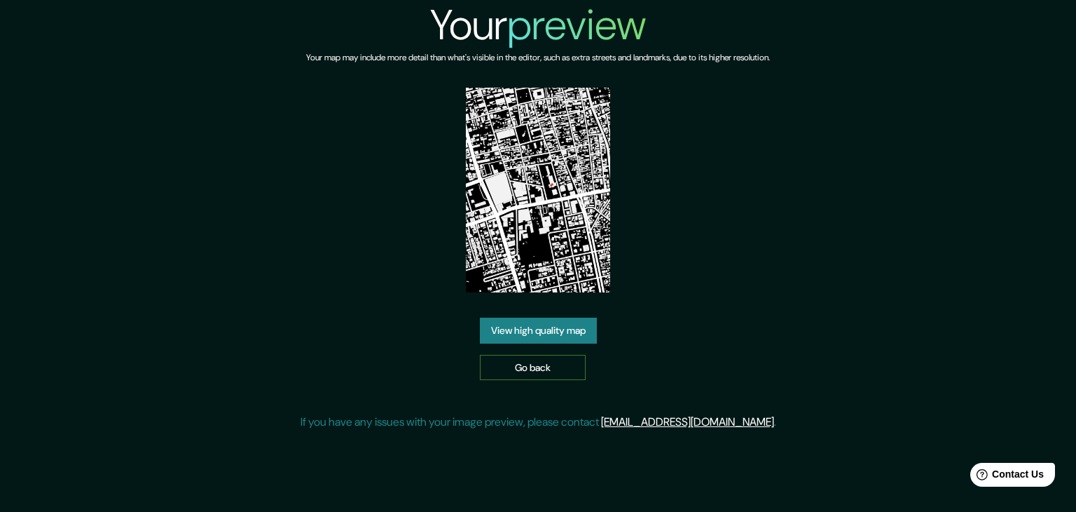
click at [533, 360] on link "Go back" at bounding box center [533, 368] width 106 height 26
click at [531, 329] on link "View high quality map" at bounding box center [538, 330] width 117 height 26
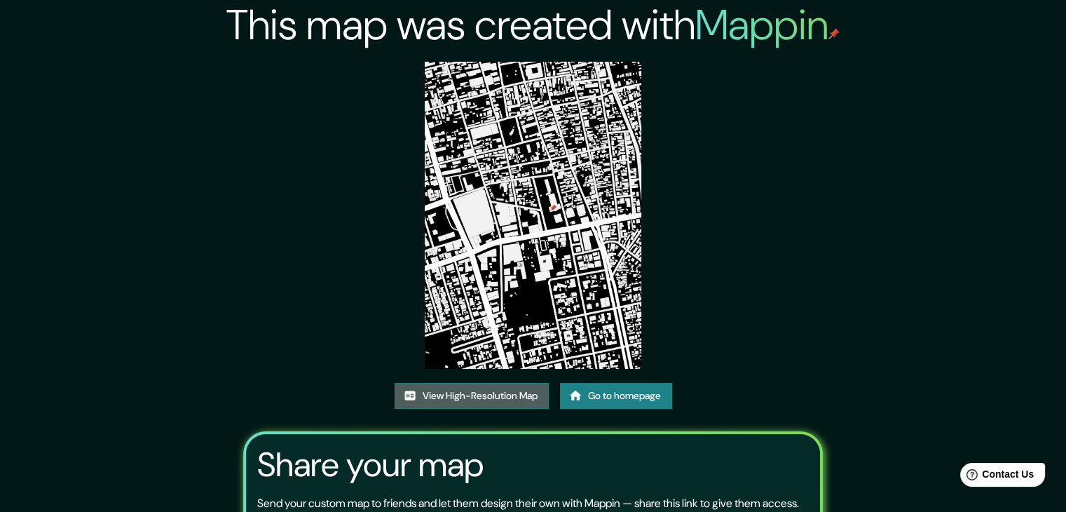
click at [512, 385] on link "View High-Resolution Map" at bounding box center [472, 396] width 154 height 26
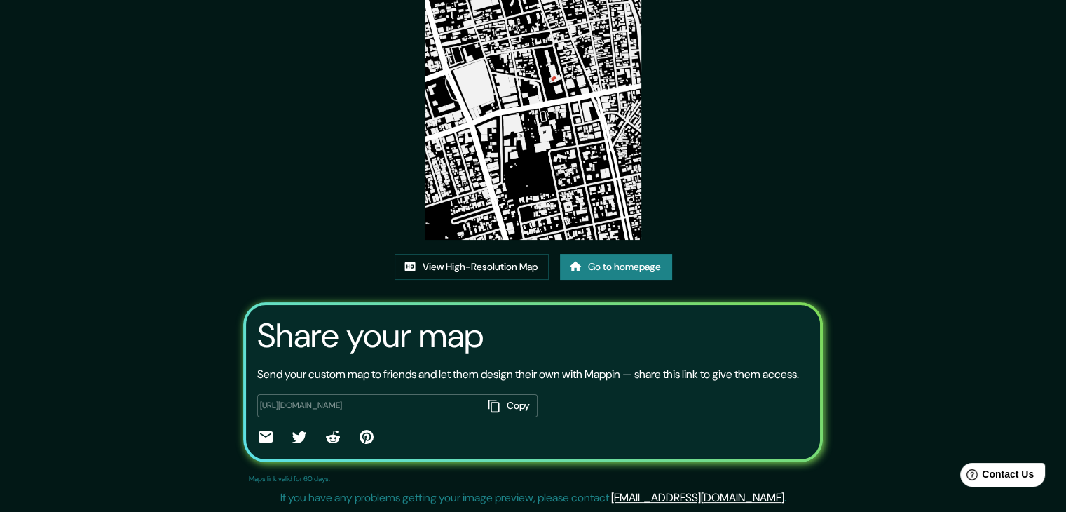
scroll to position [146, 0]
click at [614, 254] on link "Go to homepage" at bounding box center [616, 267] width 112 height 26
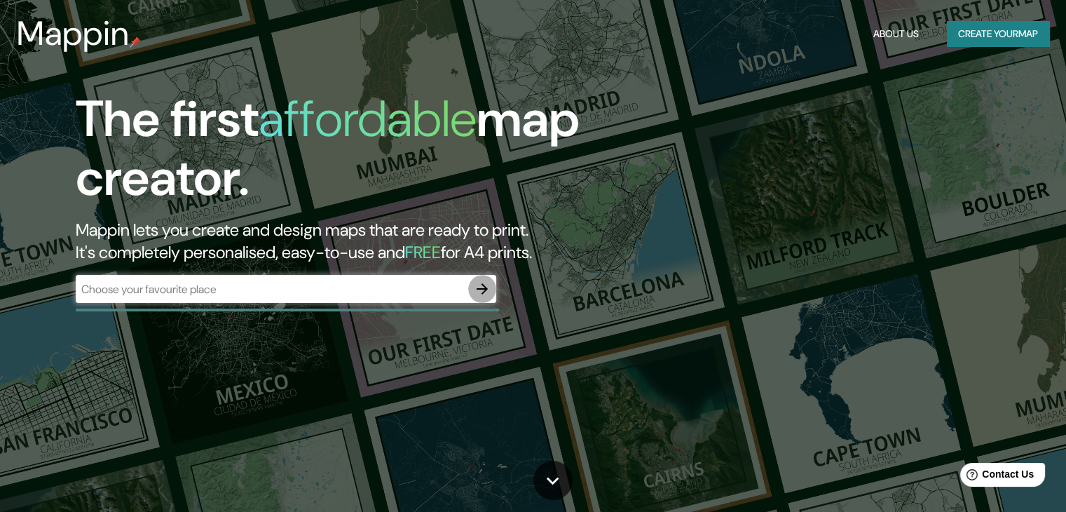
click at [479, 290] on icon "button" at bounding box center [482, 288] width 17 height 17
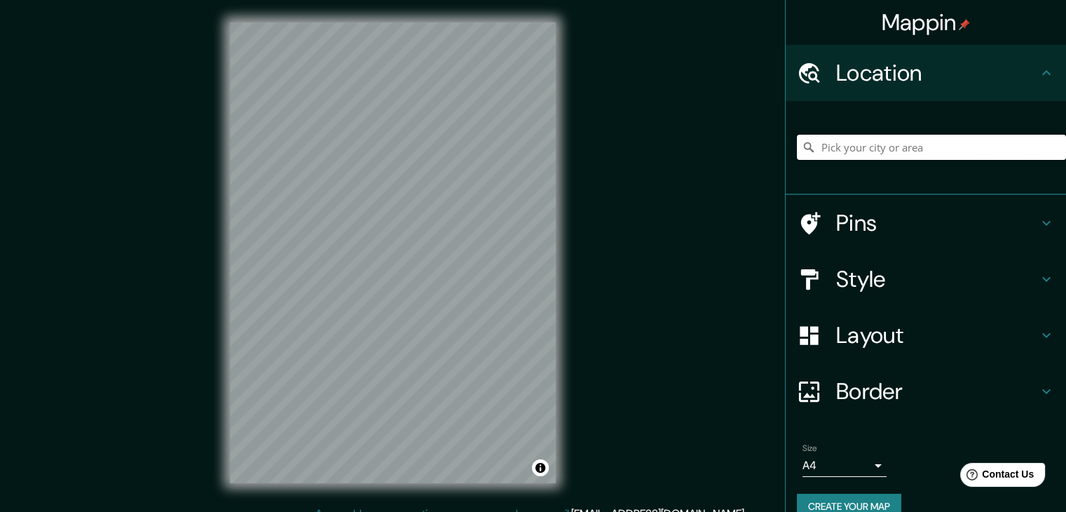
click at [849, 137] on input "Pick your city or area" at bounding box center [931, 147] width 269 height 25
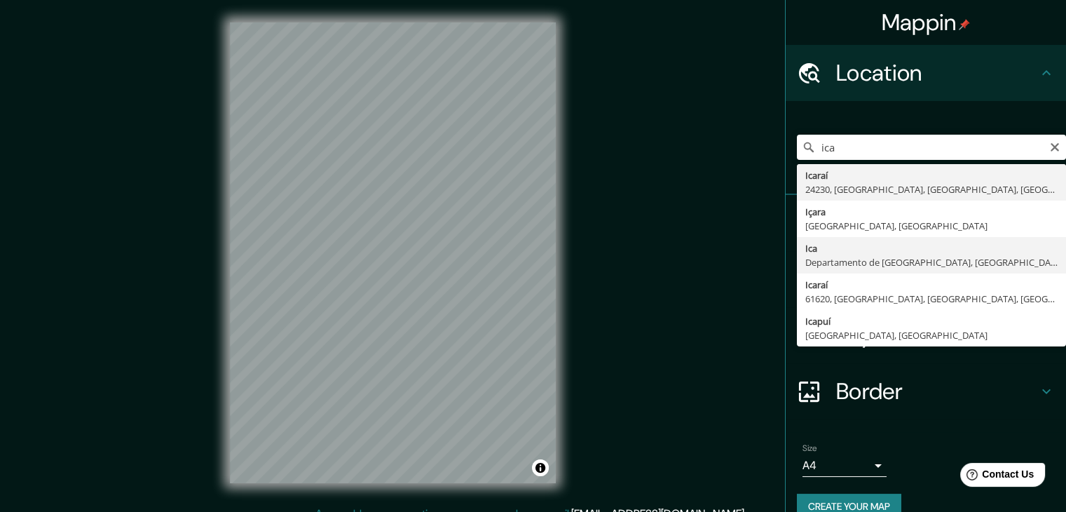
type input "Ica, [GEOGRAPHIC_DATA], [GEOGRAPHIC_DATA]"
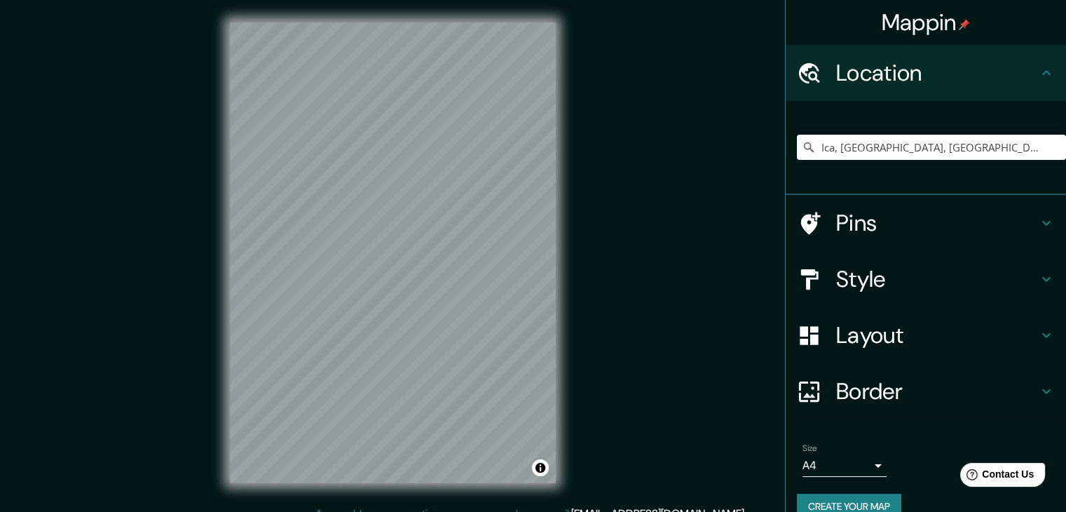
click at [877, 124] on div "Ica, [GEOGRAPHIC_DATA], [GEOGRAPHIC_DATA]" at bounding box center [931, 147] width 269 height 70
click at [654, 454] on div "Mappin Location [GEOGRAPHIC_DATA], [GEOGRAPHIC_DATA], [GEOGRAPHIC_DATA] Pins St…" at bounding box center [533, 264] width 1066 height 528
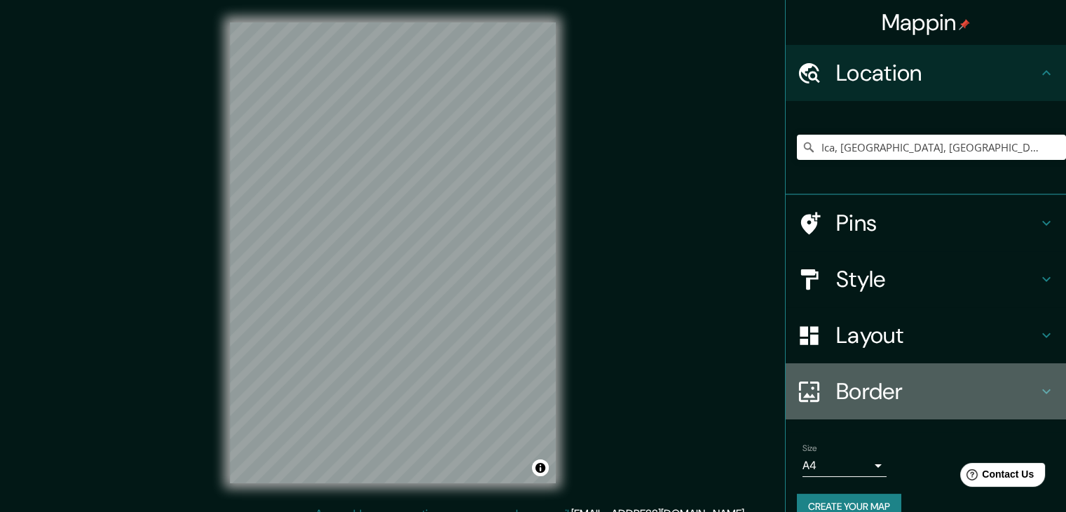
click at [926, 405] on div "Border" at bounding box center [926, 391] width 280 height 56
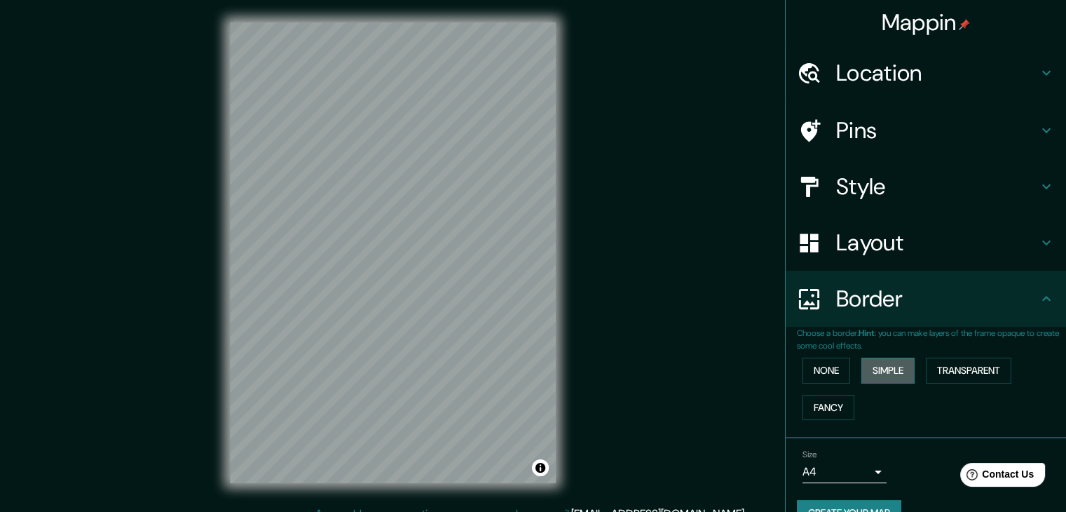
click at [898, 374] on button "Simple" at bounding box center [887, 370] width 53 height 26
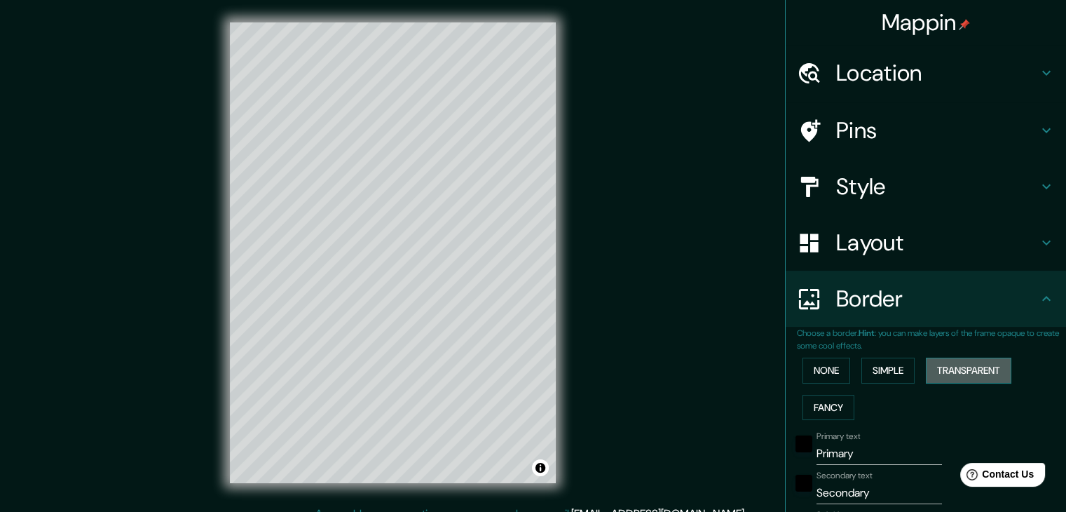
click at [948, 362] on button "Transparent" at bounding box center [968, 370] width 85 height 26
click at [819, 404] on button "Fancy" at bounding box center [828, 408] width 52 height 26
click at [816, 375] on button "None" at bounding box center [826, 370] width 48 height 26
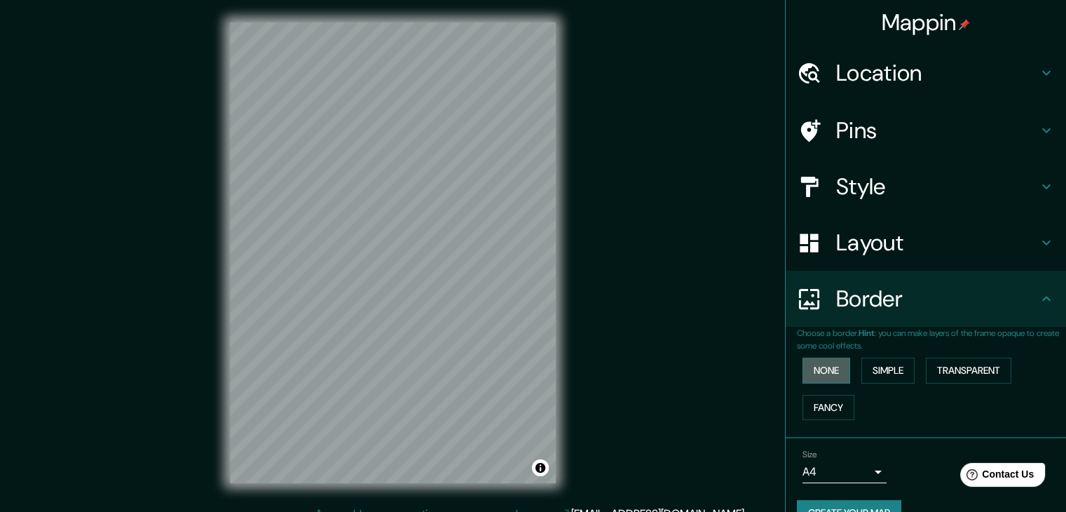
click at [816, 375] on button "None" at bounding box center [826, 370] width 48 height 26
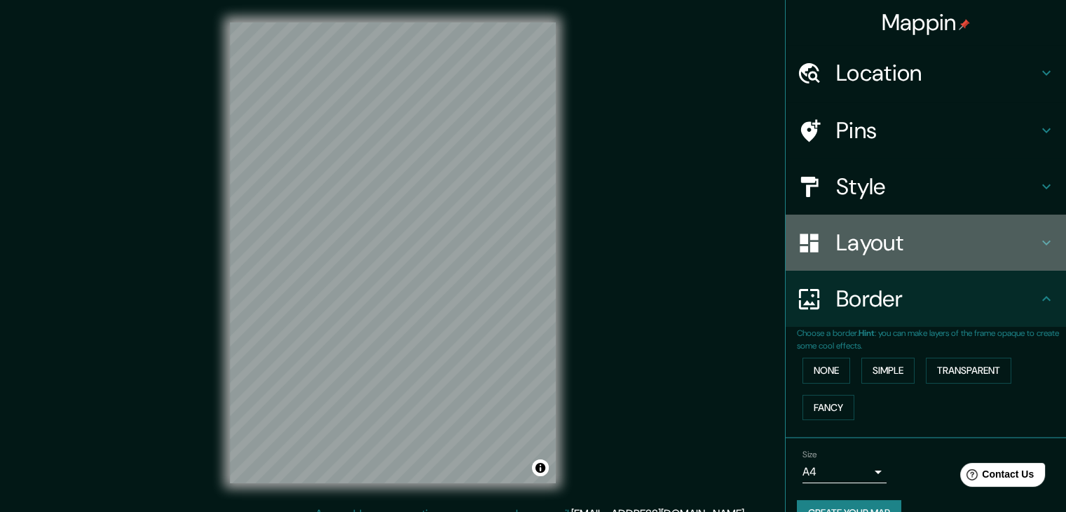
click at [865, 245] on h4 "Layout" at bounding box center [937, 242] width 202 height 28
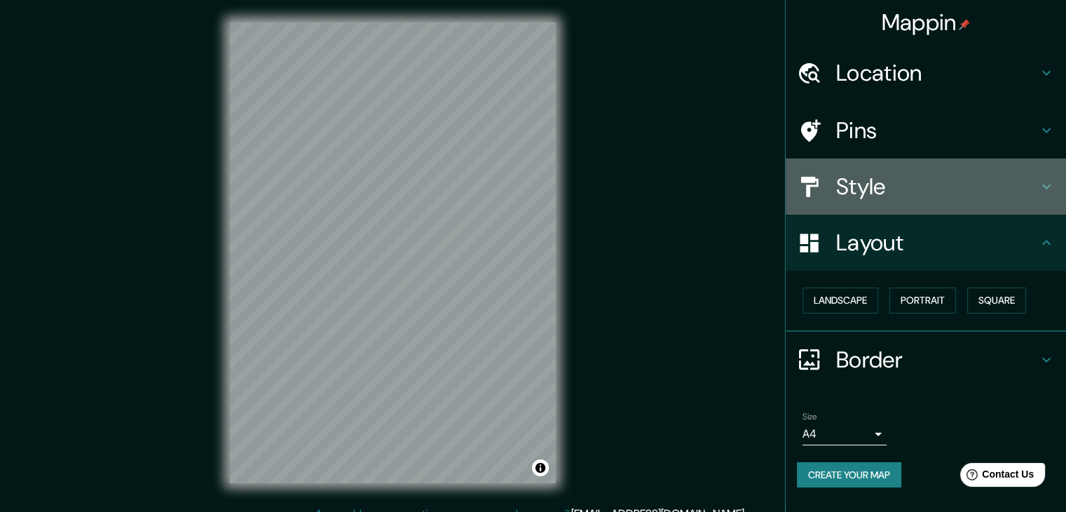
click at [873, 177] on h4 "Style" at bounding box center [937, 186] width 202 height 28
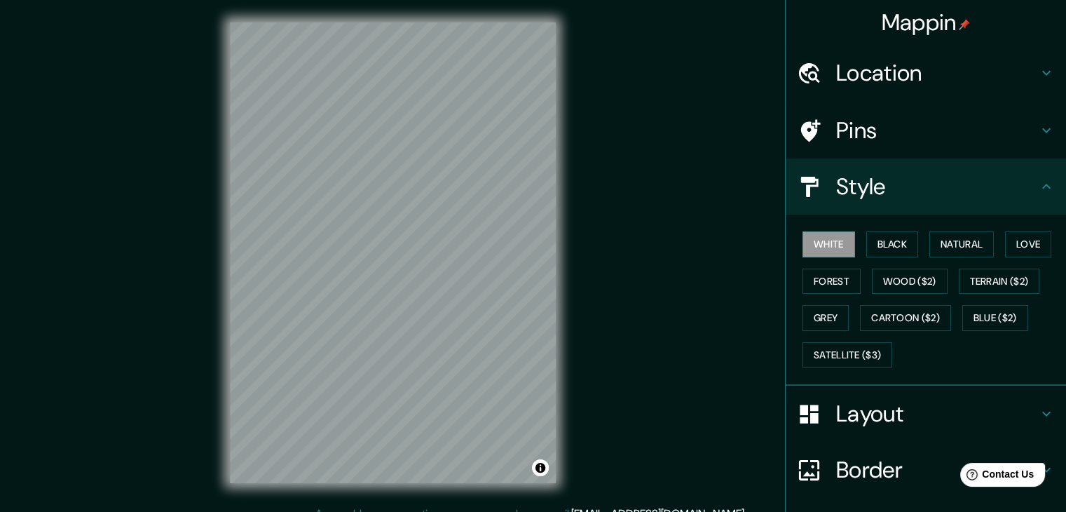
click at [870, 137] on h4 "Pins" at bounding box center [937, 130] width 202 height 28
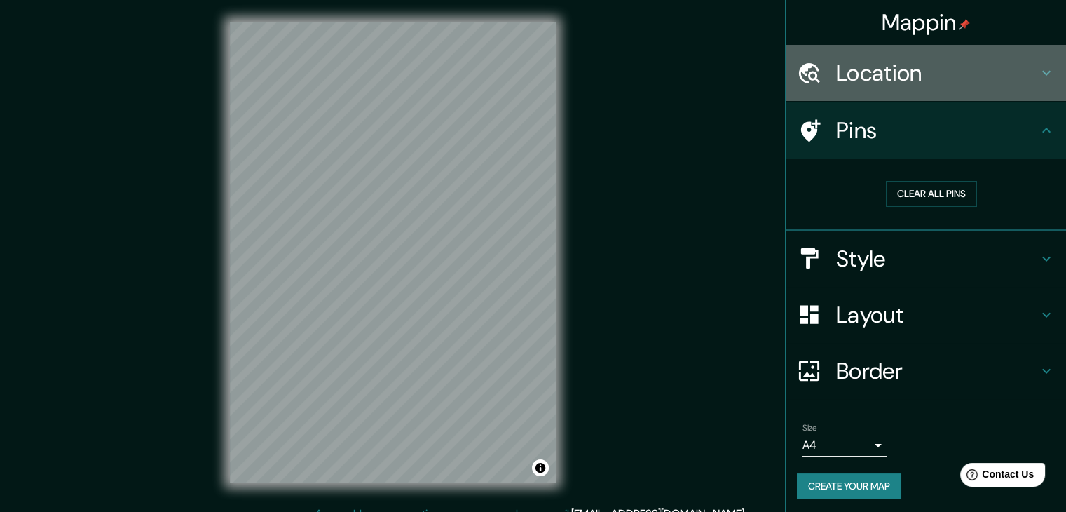
click at [854, 75] on h4 "Location" at bounding box center [937, 73] width 202 height 28
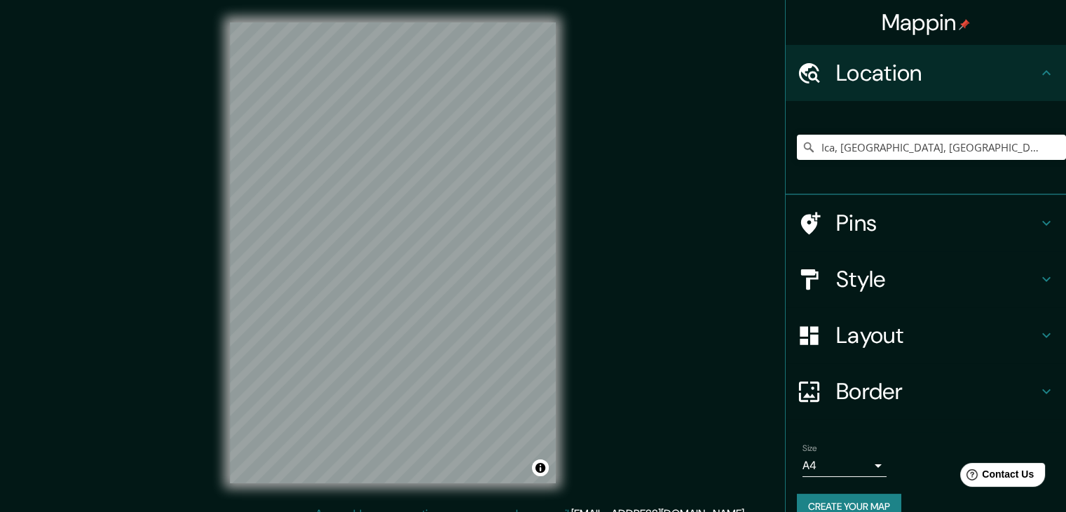
scroll to position [24, 0]
